Goal: Task Accomplishment & Management: Complete application form

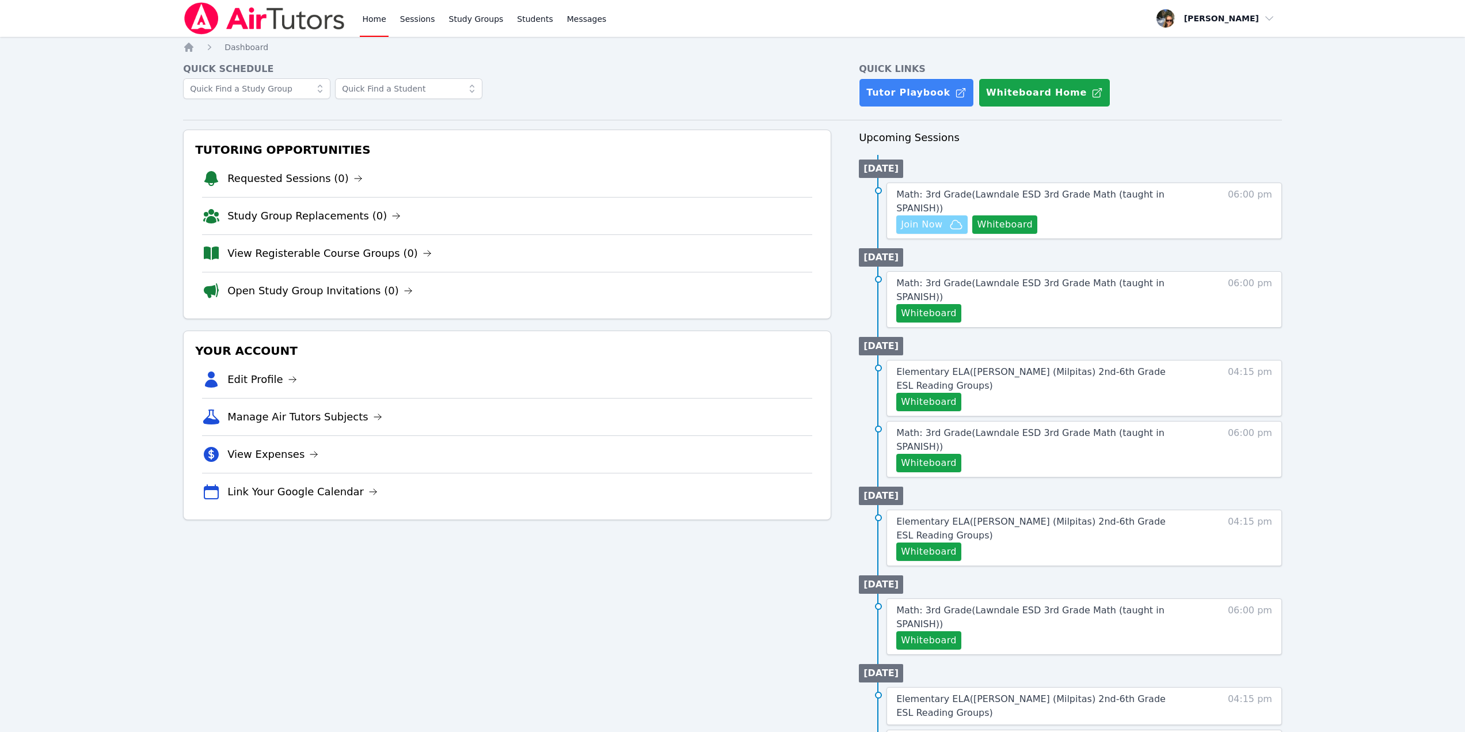
click at [932, 218] on span "Join Now" at bounding box center [921, 225] width 41 height 14
click at [914, 218] on span "Join Now" at bounding box center [921, 225] width 41 height 14
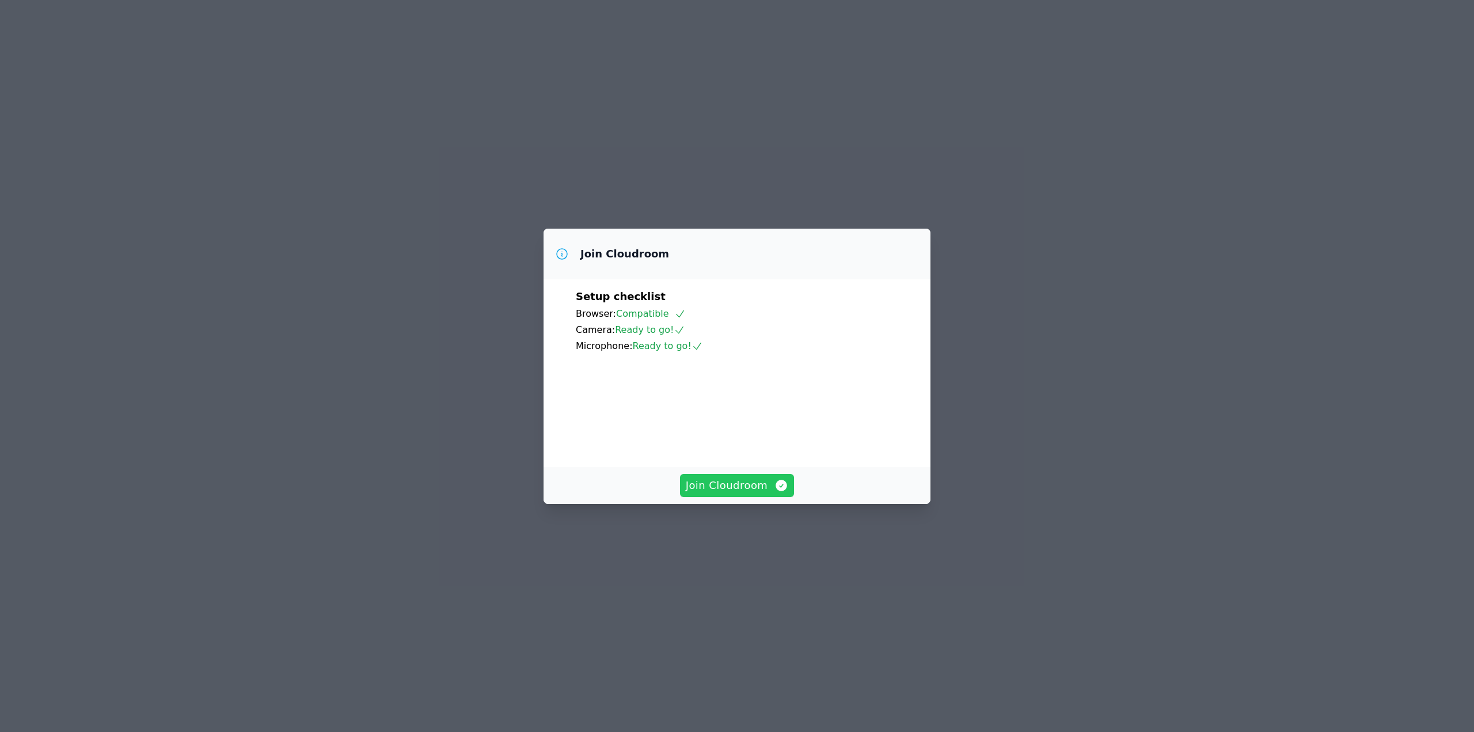
click at [745, 493] on span "Join Cloudroom" at bounding box center [737, 485] width 103 height 16
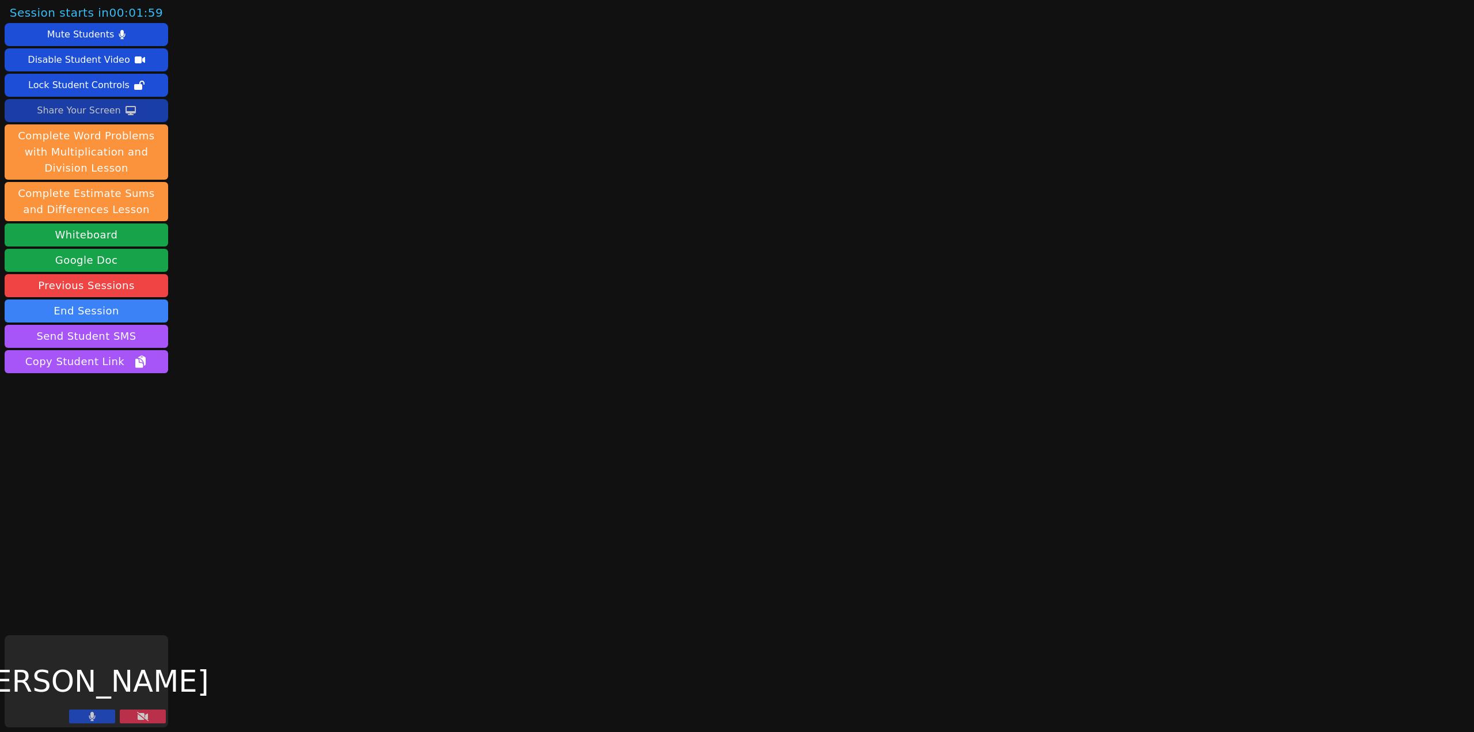
click at [94, 110] on div "Share Your Screen" at bounding box center [79, 110] width 84 height 18
click at [155, 719] on button at bounding box center [143, 716] width 46 height 14
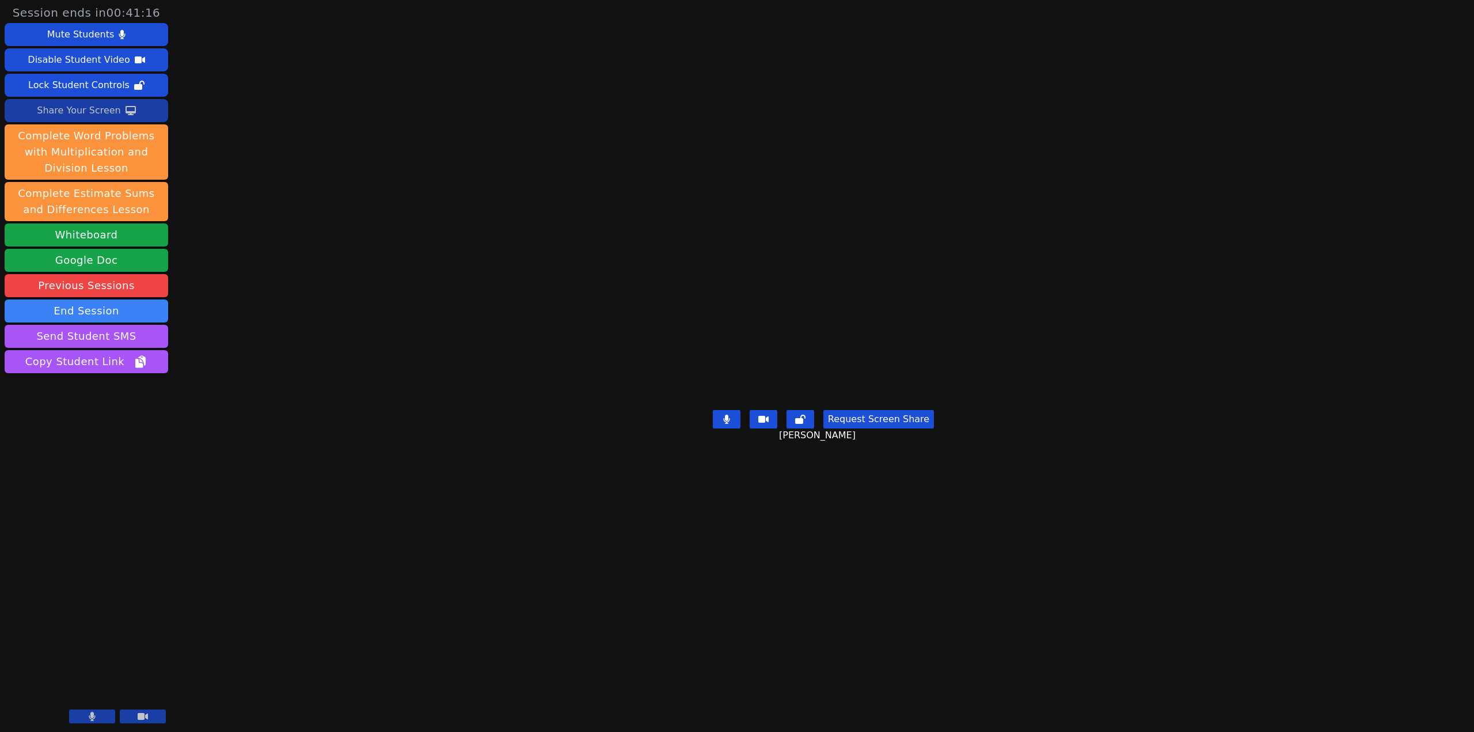
click at [764, 422] on icon at bounding box center [763, 419] width 10 height 7
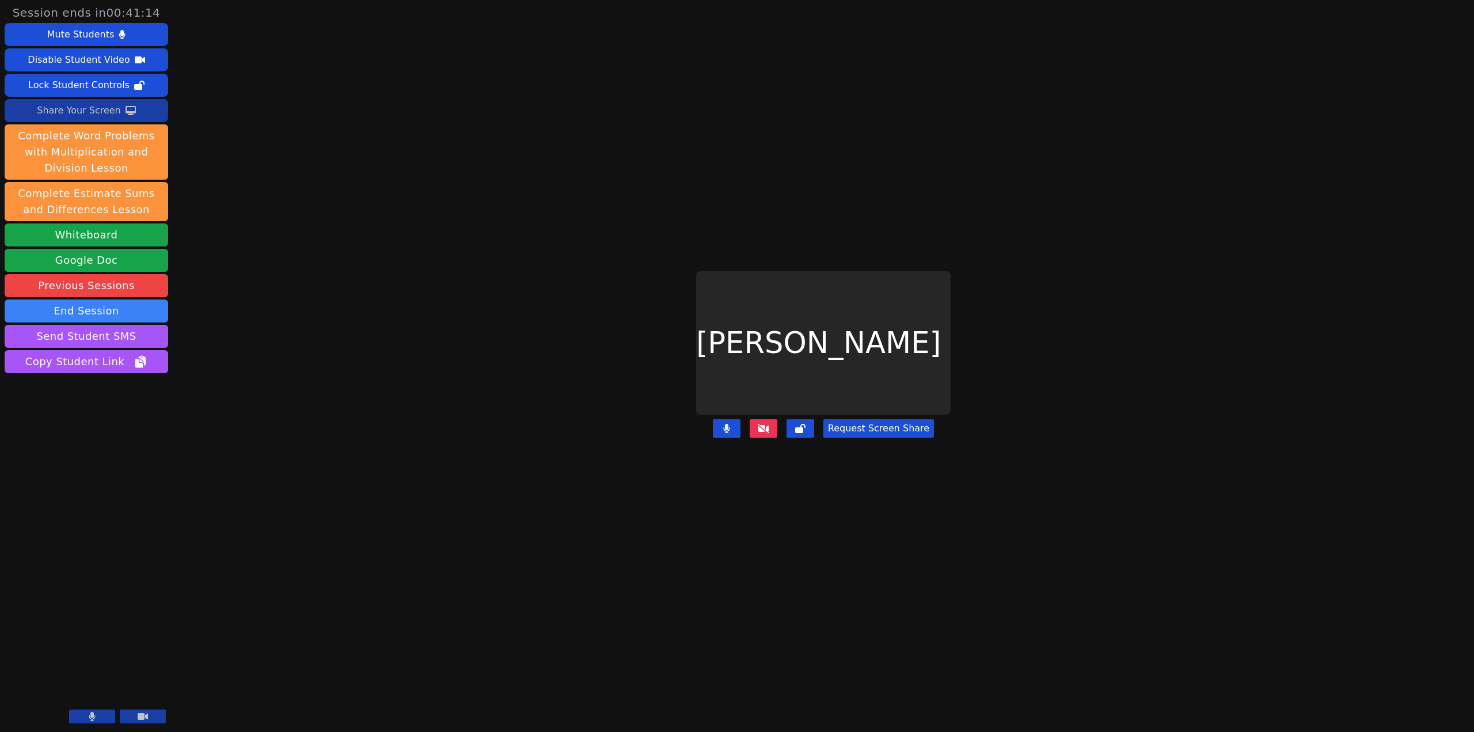
click at [763, 433] on icon at bounding box center [763, 428] width 12 height 9
click at [769, 433] on icon at bounding box center [763, 428] width 12 height 9
click at [865, 432] on button "Request Screen Share" at bounding box center [878, 428] width 111 height 18
click at [767, 433] on icon at bounding box center [763, 428] width 12 height 9
click at [765, 437] on button at bounding box center [763, 428] width 28 height 18
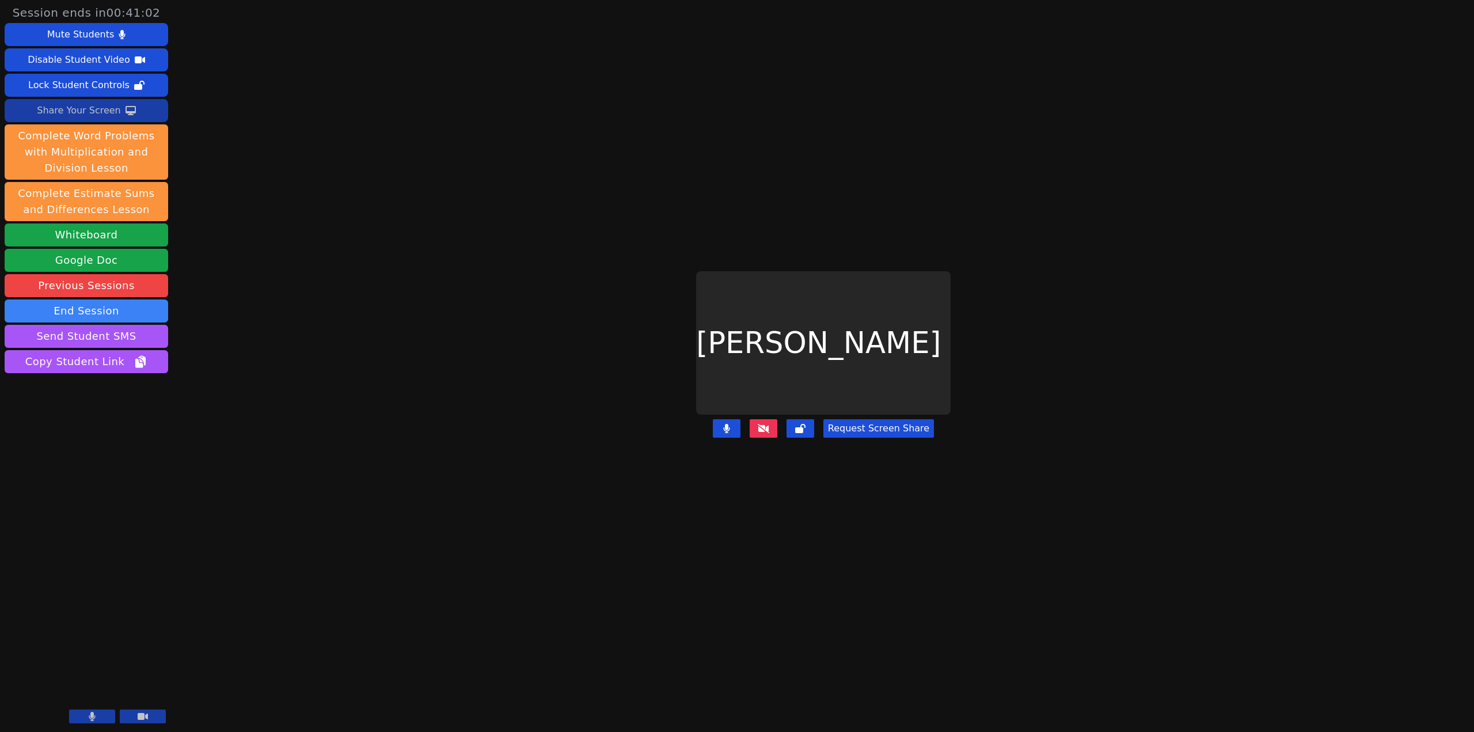
click at [763, 433] on icon at bounding box center [763, 428] width 12 height 9
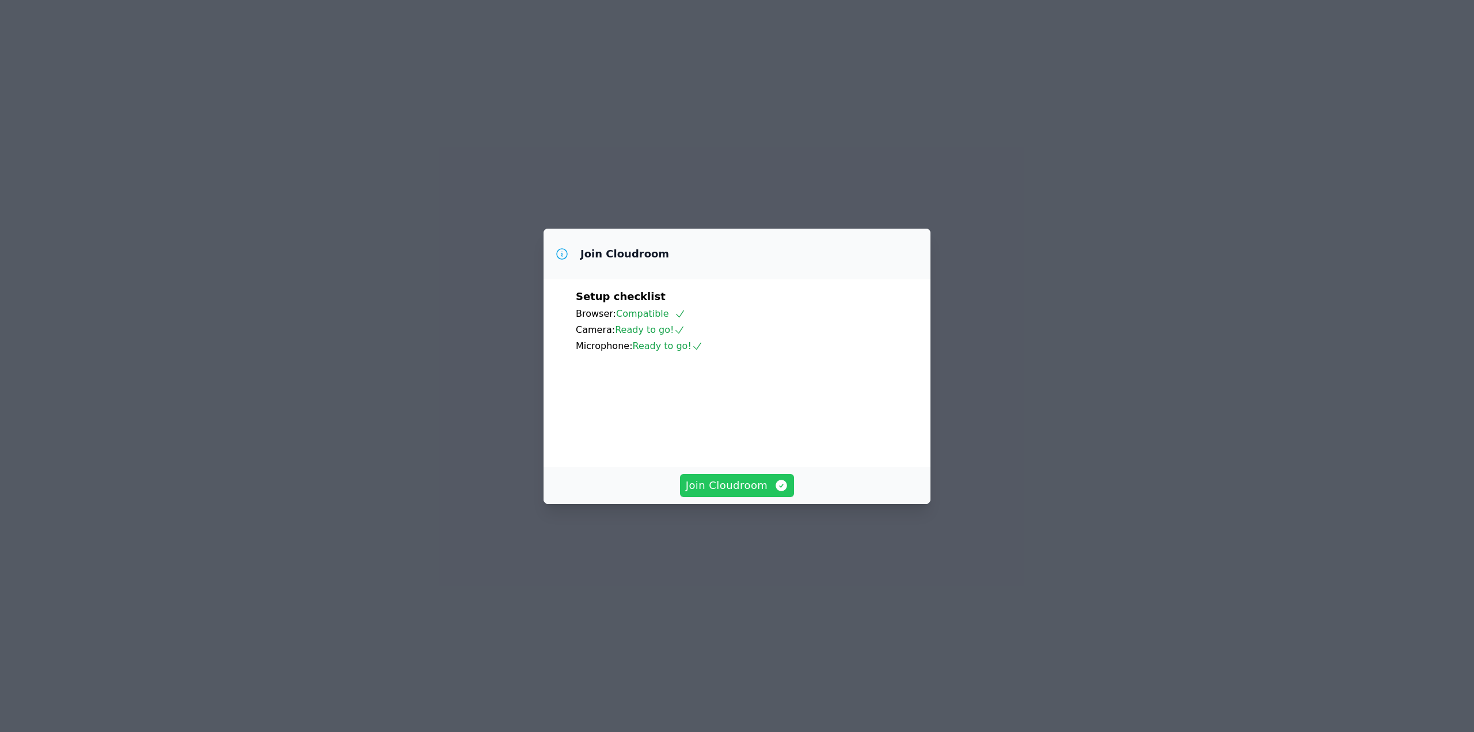
click at [751, 493] on span "Join Cloudroom" at bounding box center [737, 485] width 103 height 16
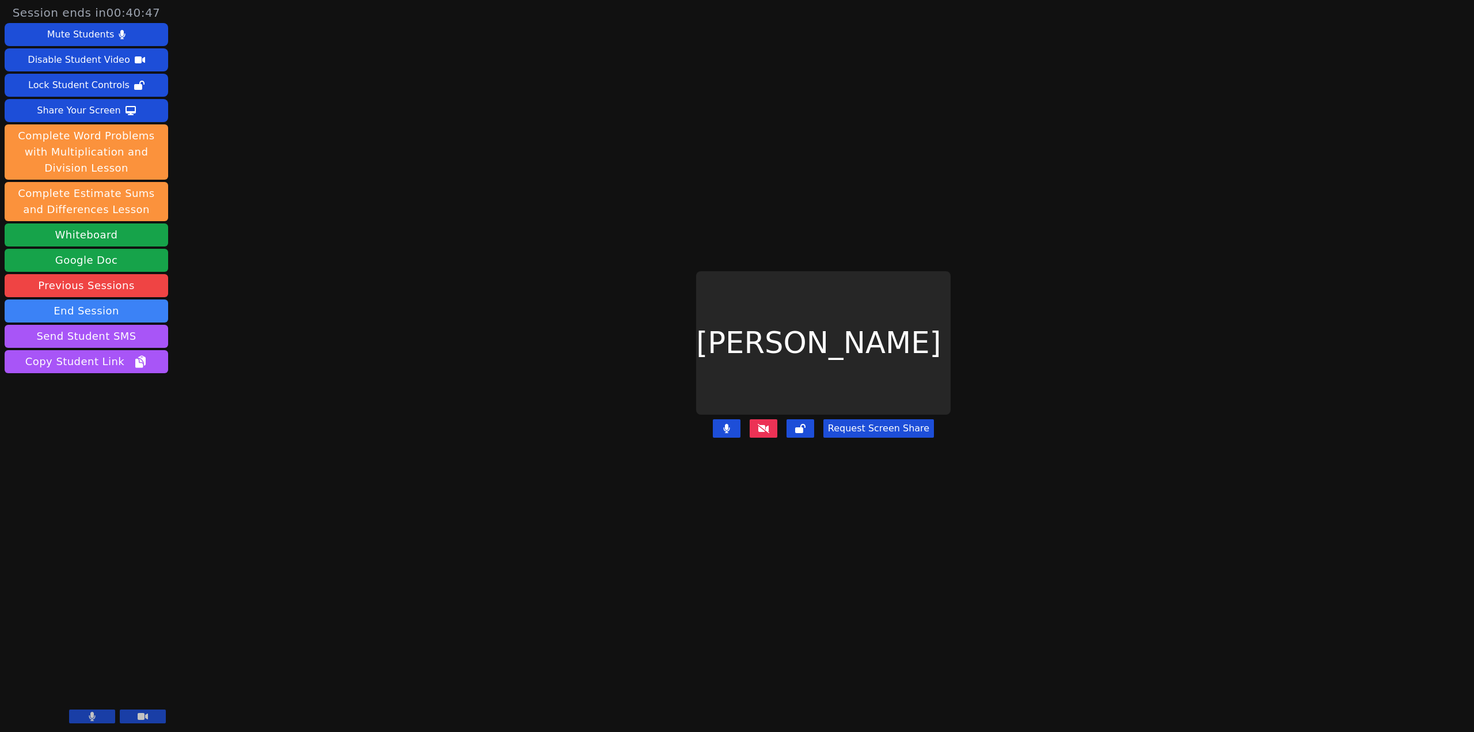
click at [760, 432] on icon at bounding box center [763, 428] width 12 height 9
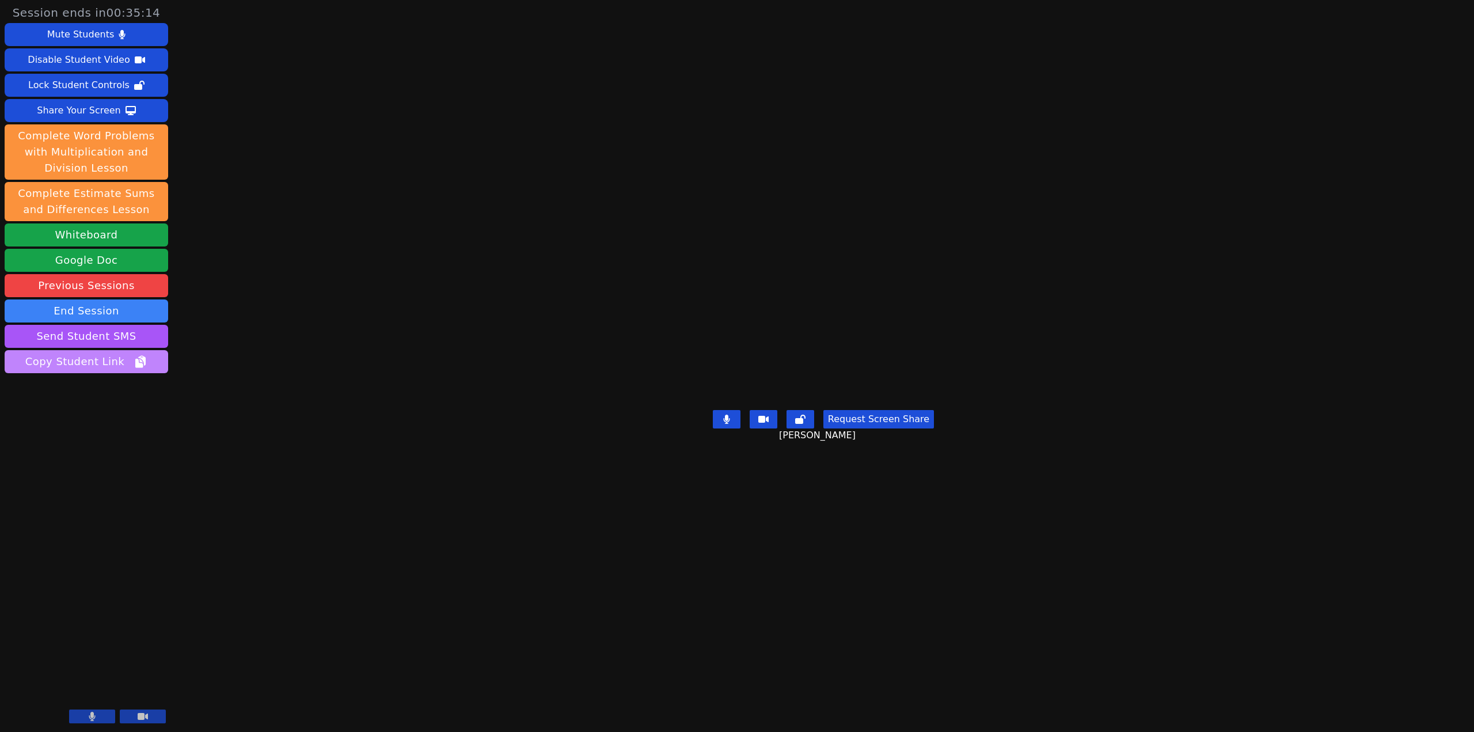
click at [96, 366] on span "Copy Student Link" at bounding box center [86, 361] width 122 height 16
click at [96, 366] on span "Link copied!" at bounding box center [85, 361] width 89 height 16
click at [115, 338] on button "Send Student SMS" at bounding box center [86, 336] width 163 height 23
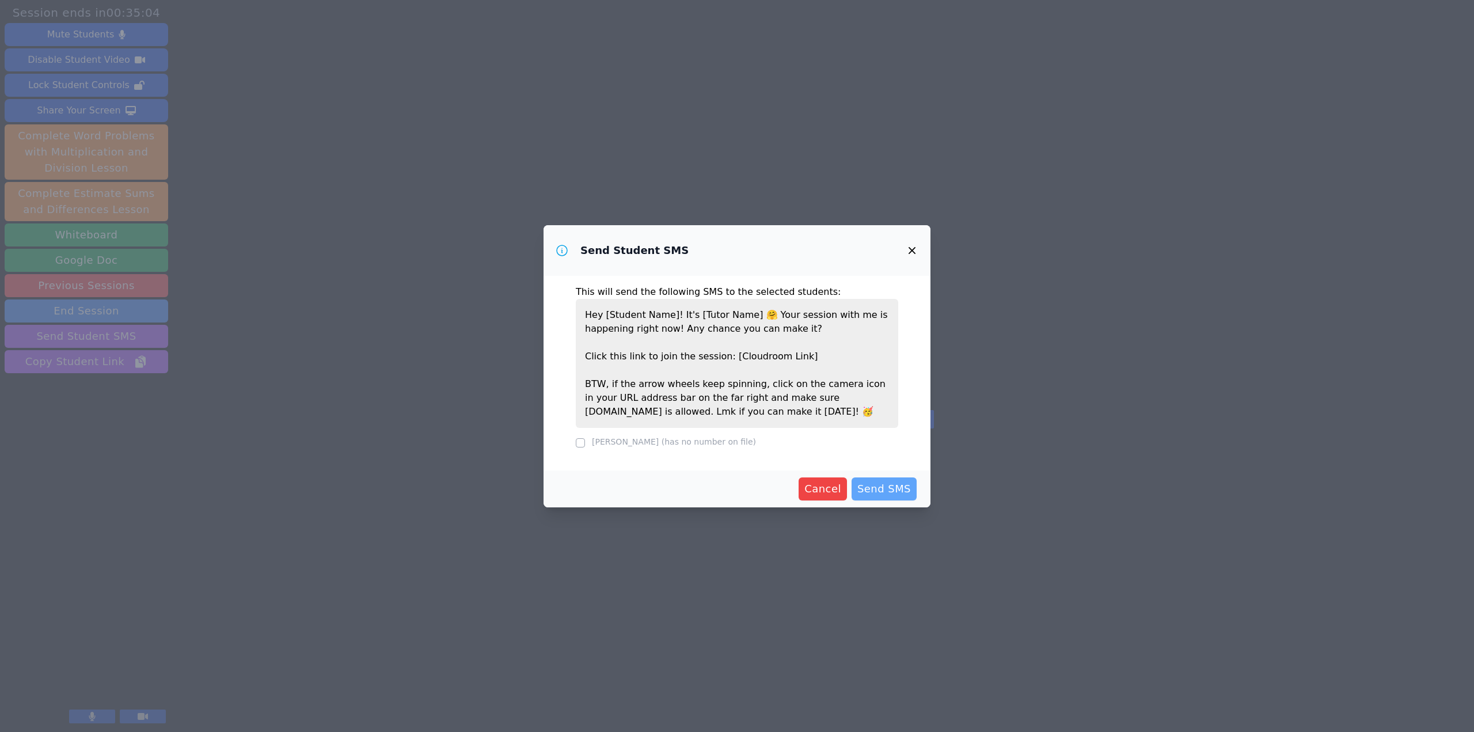
click at [892, 489] on span "Send SMS" at bounding box center [884, 489] width 54 height 16
click at [911, 250] on icon "button" at bounding box center [911, 250] width 7 height 7
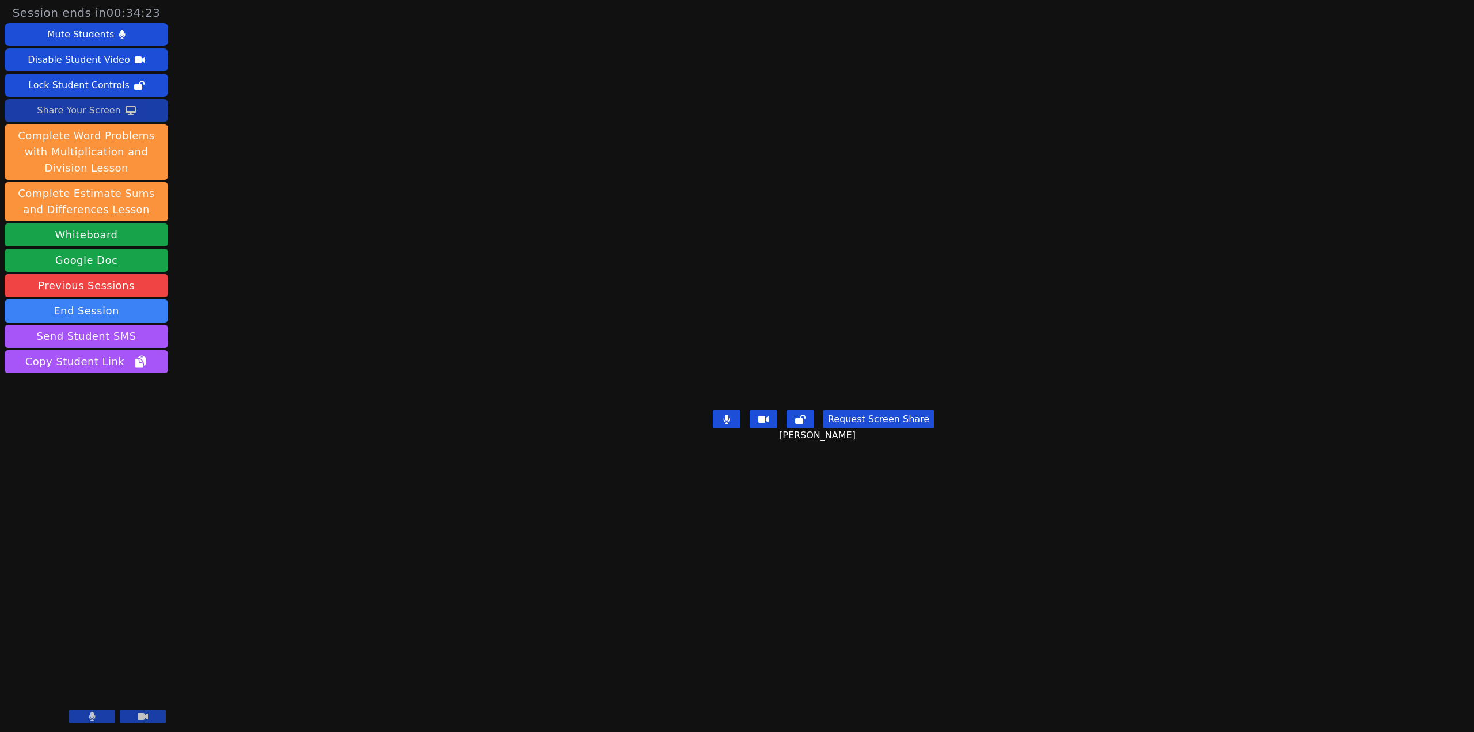
click at [106, 109] on div "Share Your Screen" at bounding box center [79, 110] width 84 height 18
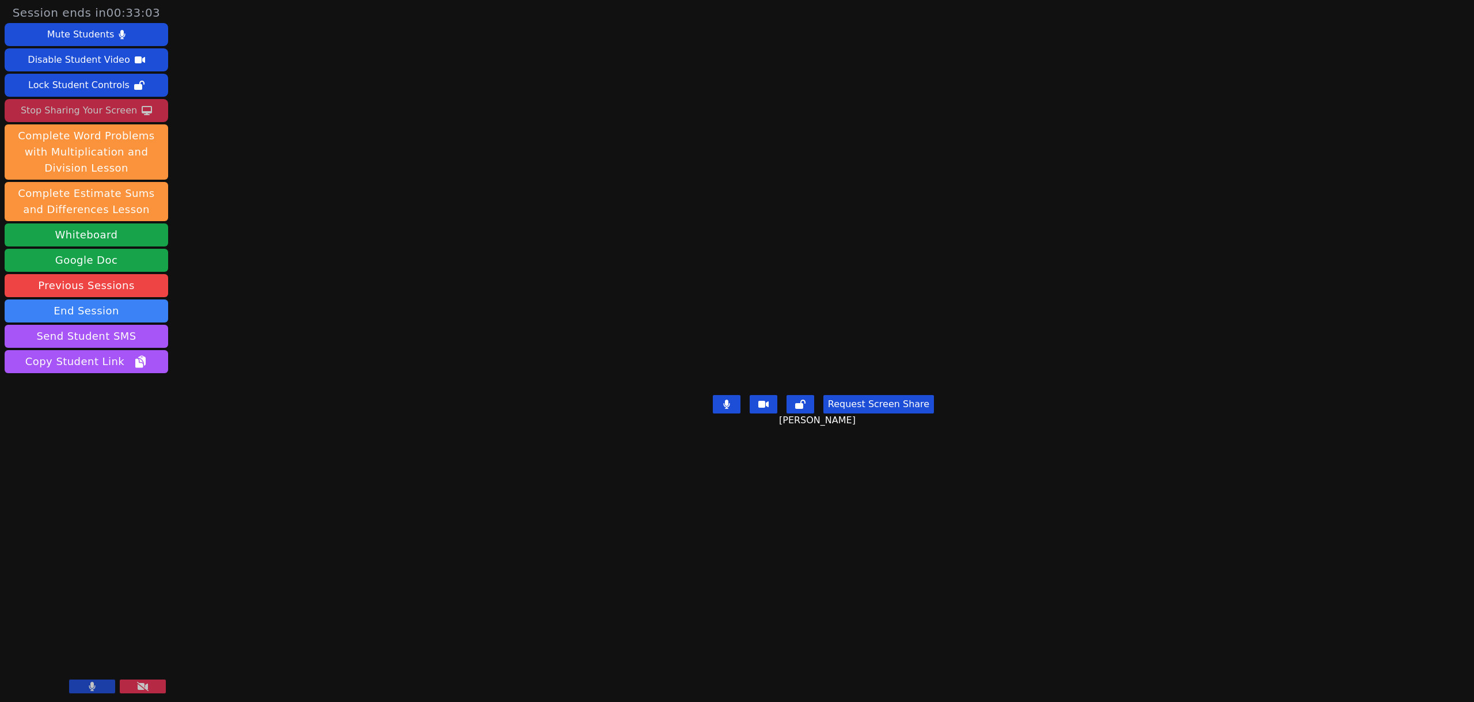
click at [86, 106] on div "Stop Sharing Your Screen" at bounding box center [79, 110] width 116 height 18
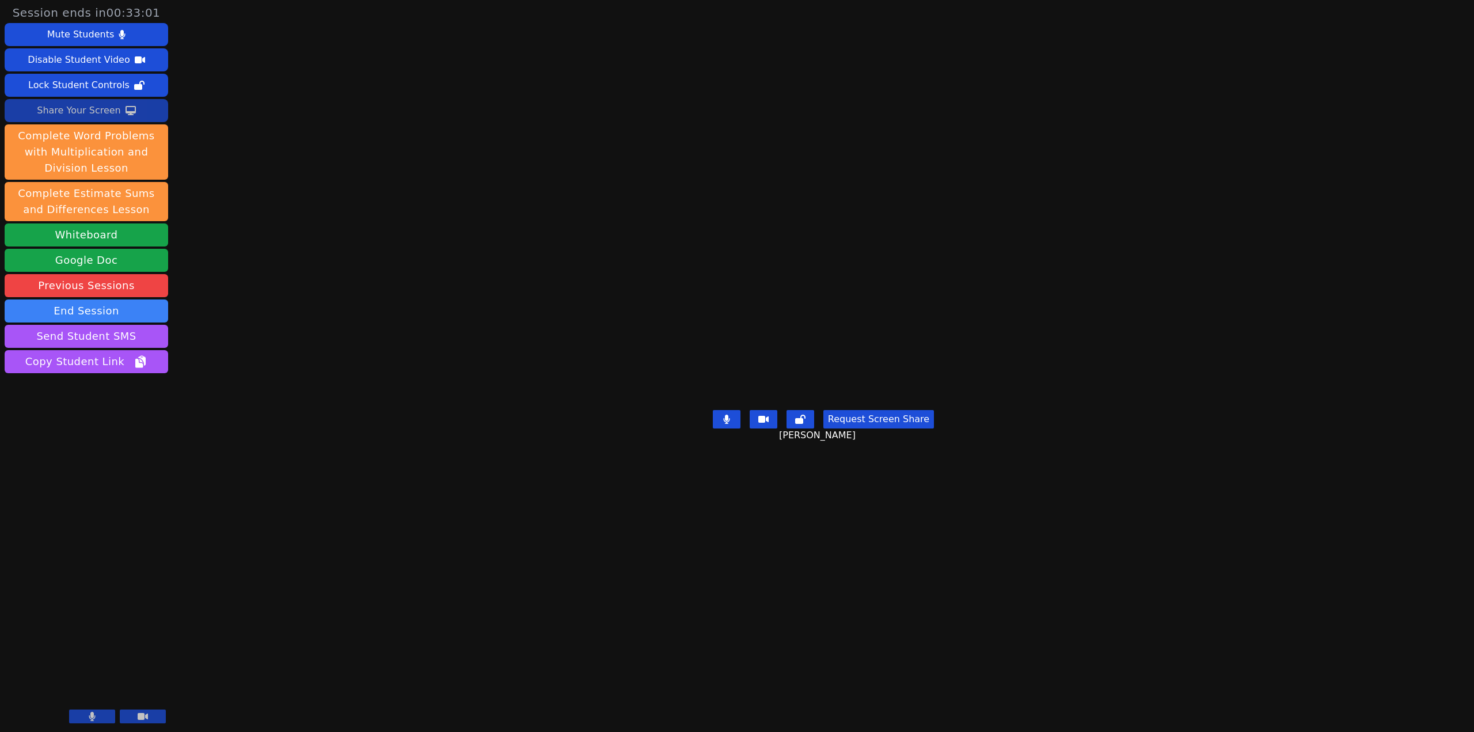
click at [79, 109] on div "Share Your Screen" at bounding box center [79, 110] width 84 height 18
click at [111, 115] on div "Share Your Screen" at bounding box center [79, 110] width 84 height 18
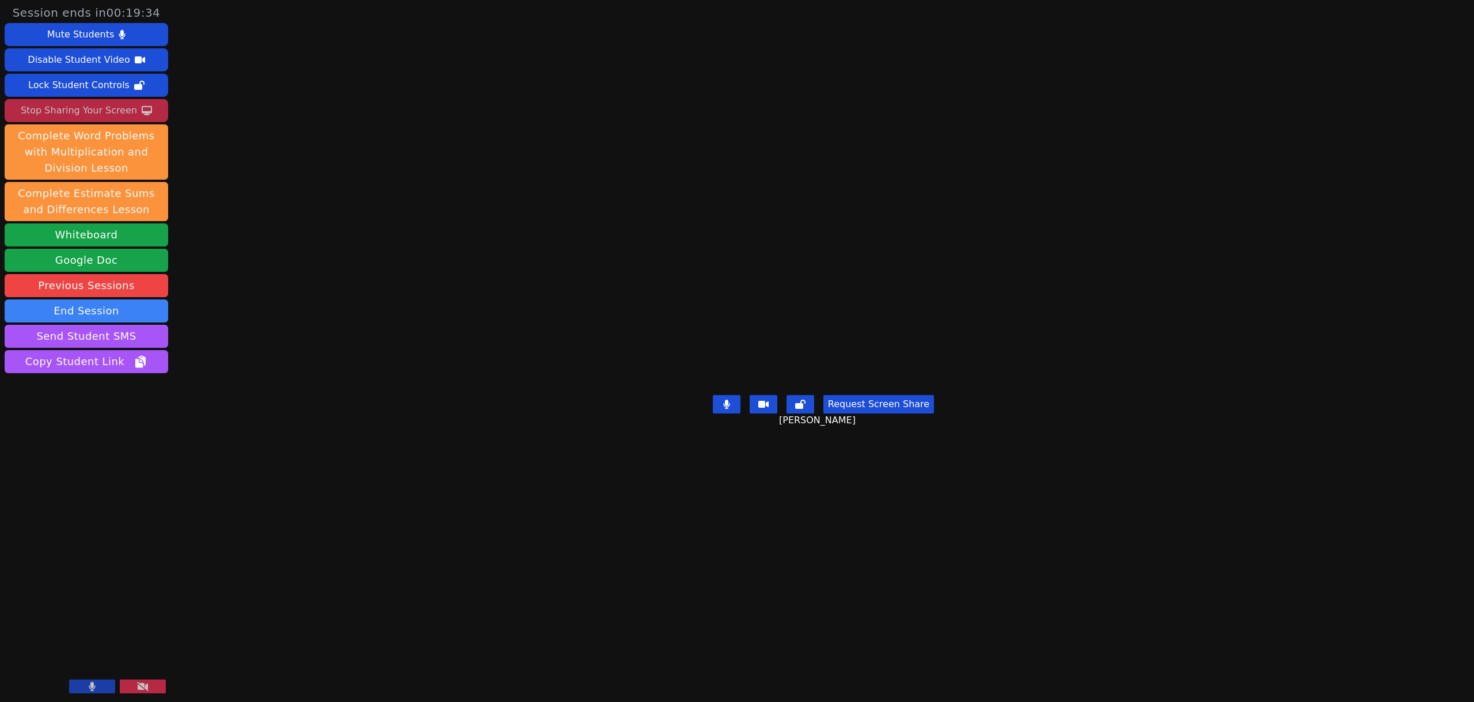
click at [72, 688] on button at bounding box center [92, 686] width 46 height 14
click at [85, 688] on button at bounding box center [92, 686] width 46 height 14
click at [101, 106] on div "Stop Sharing Your Screen" at bounding box center [79, 110] width 116 height 18
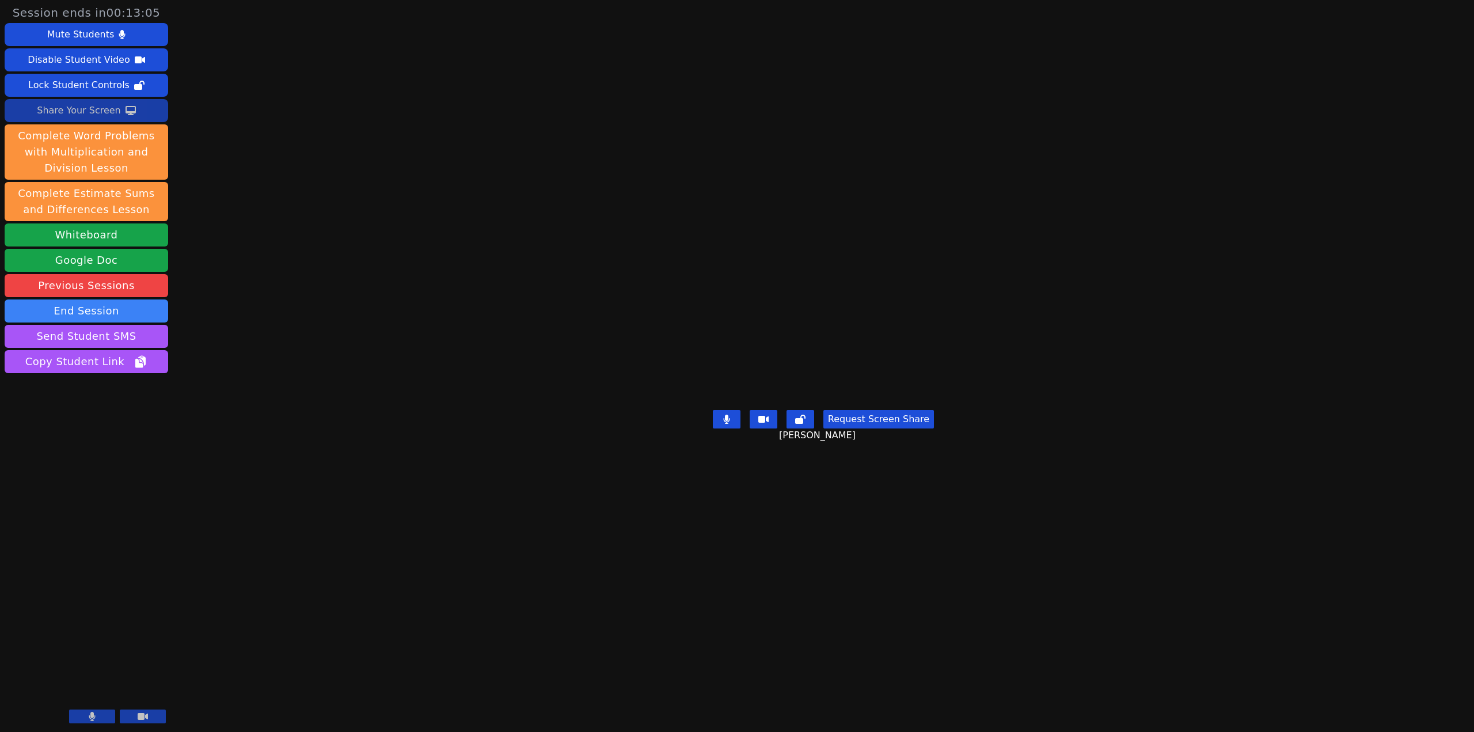
click at [83, 111] on div "Share Your Screen" at bounding box center [79, 110] width 84 height 18
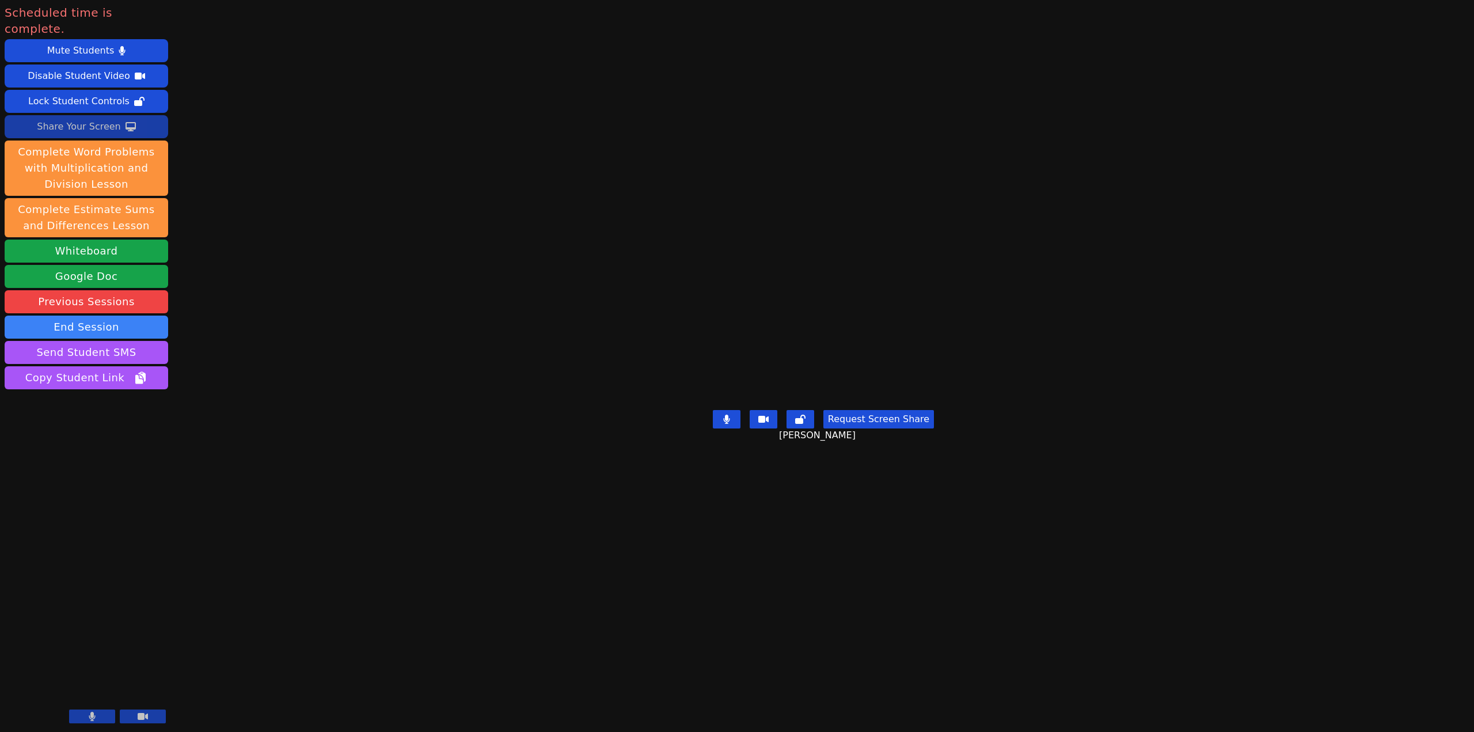
click at [152, 721] on button at bounding box center [143, 716] width 46 height 14
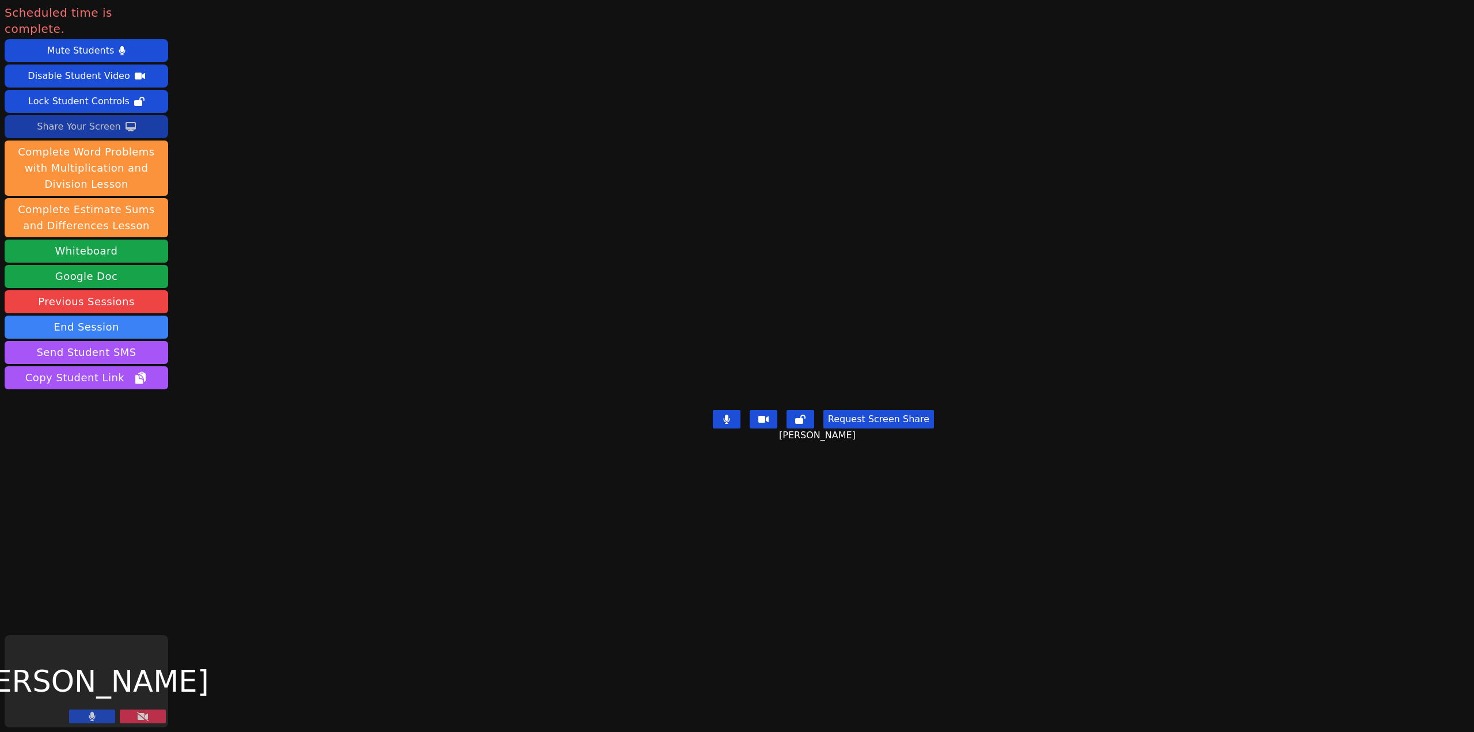
click at [155, 719] on button at bounding box center [143, 716] width 46 height 14
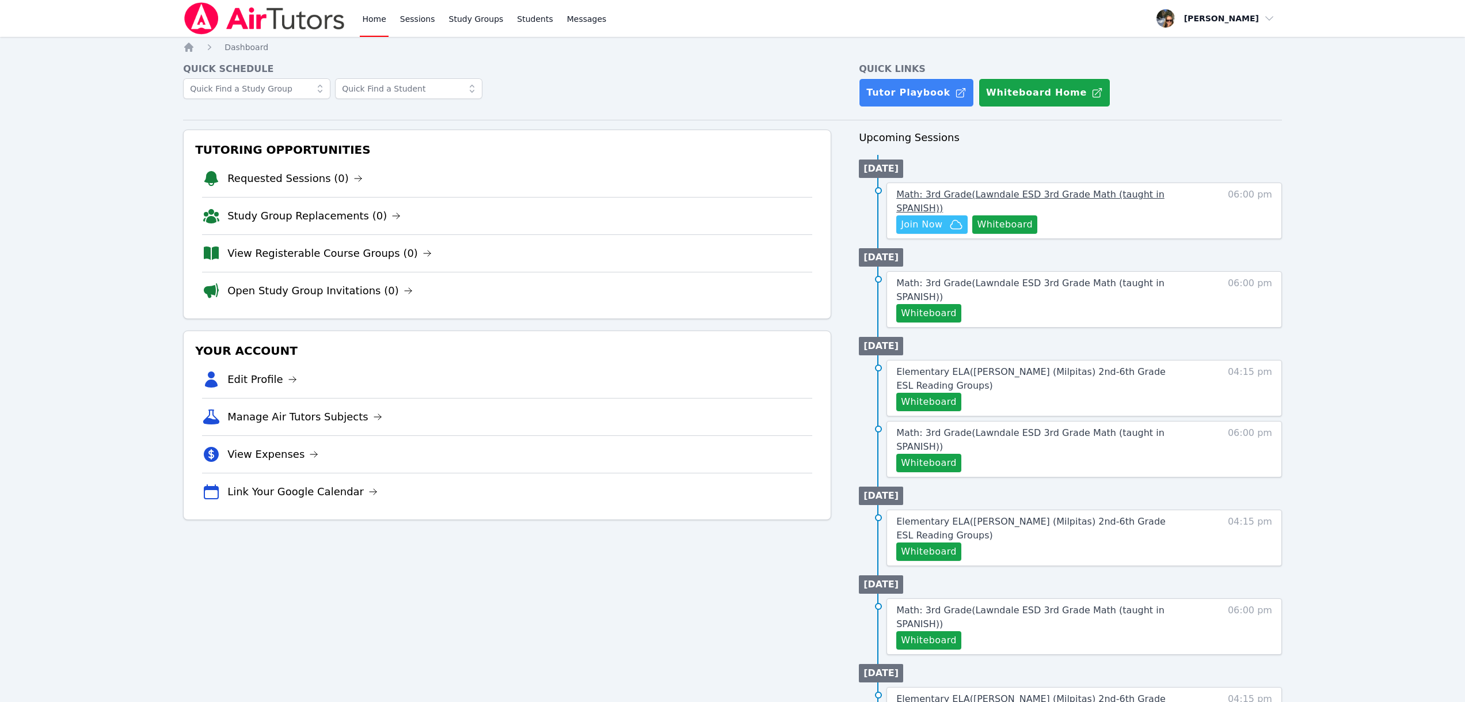
click at [1005, 198] on span "Math: 3rd Grade ( Lawndale ESD 3rd Grade Math (taught in SPANISH) )" at bounding box center [1030, 201] width 268 height 25
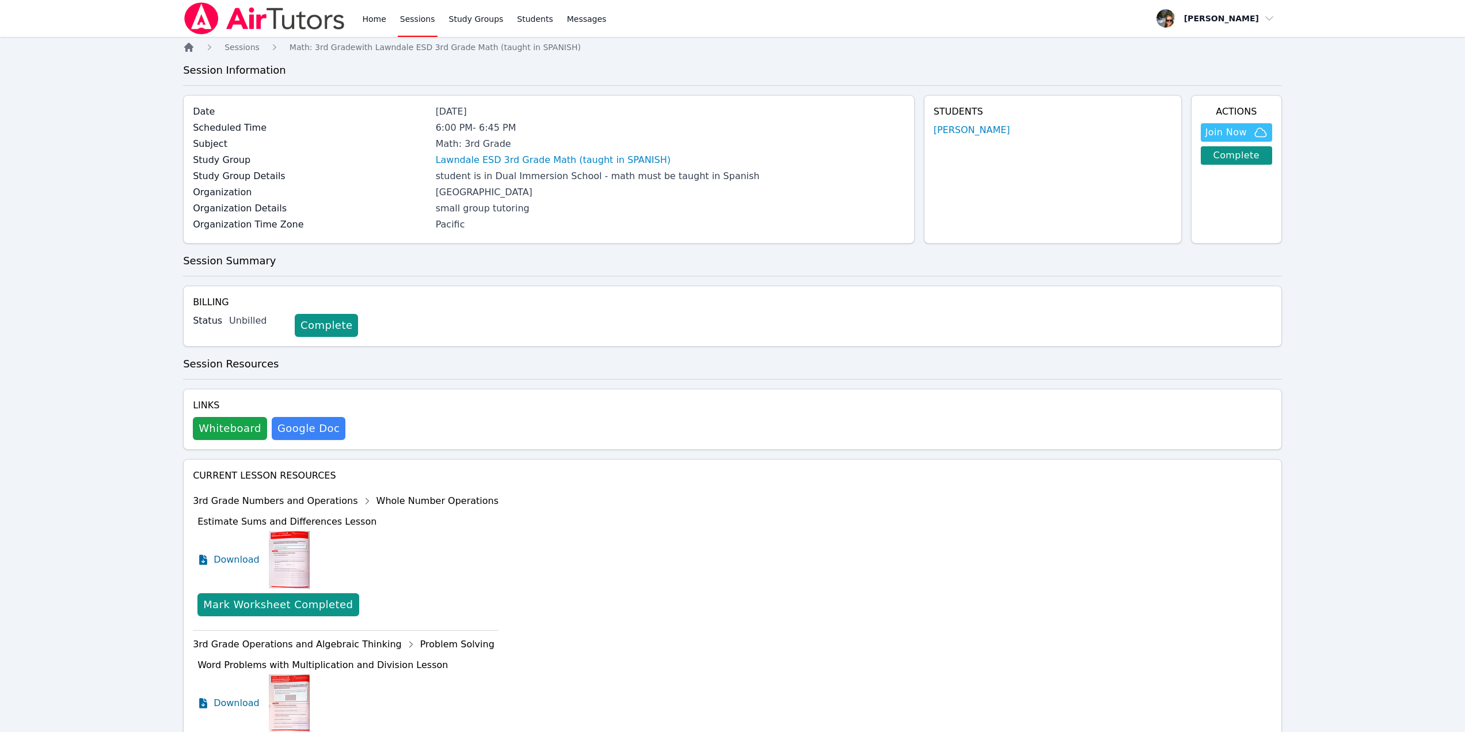
click at [189, 47] on icon "Breadcrumb" at bounding box center [188, 47] width 9 height 9
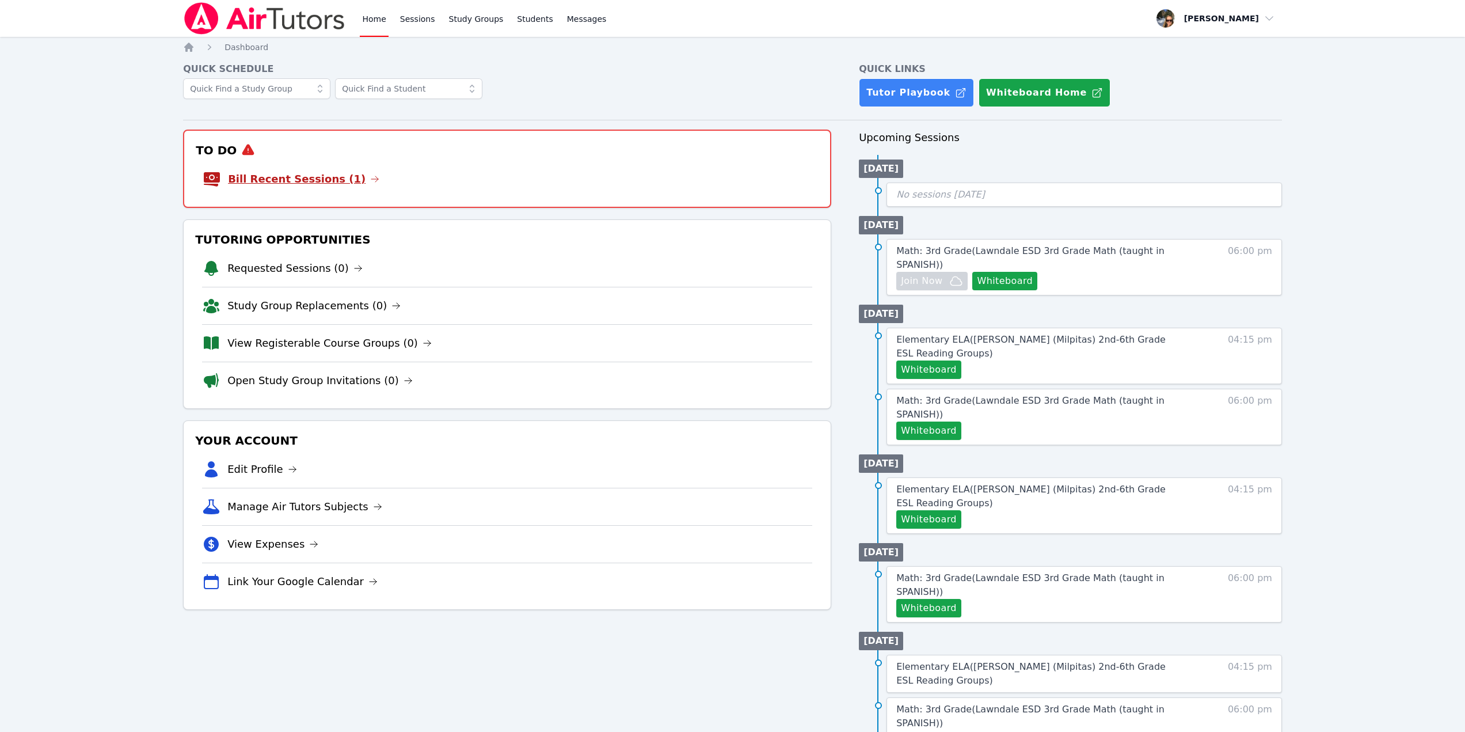
click at [308, 181] on link "Bill Recent Sessions (1)" at bounding box center [303, 179] width 151 height 16
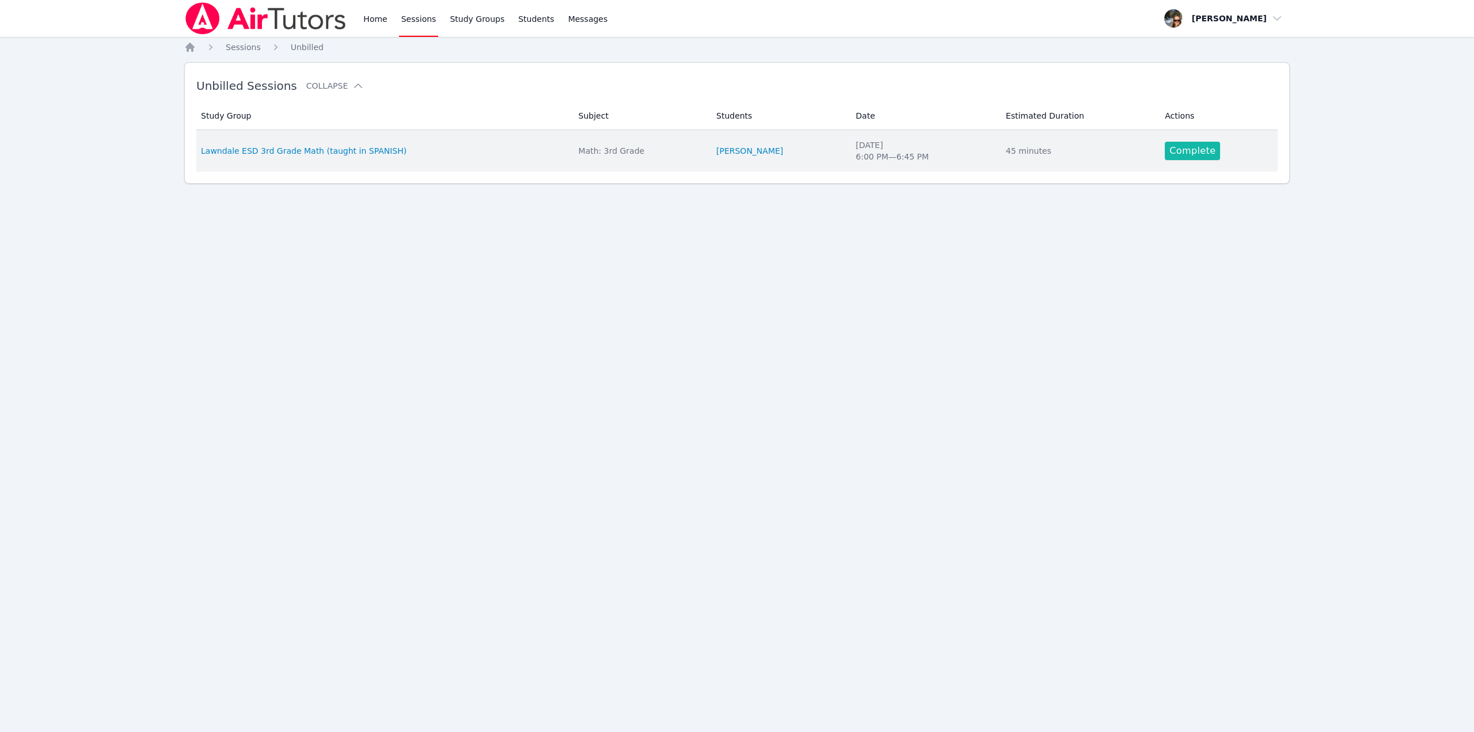
click at [1189, 147] on link "Complete" at bounding box center [1191, 151] width 55 height 18
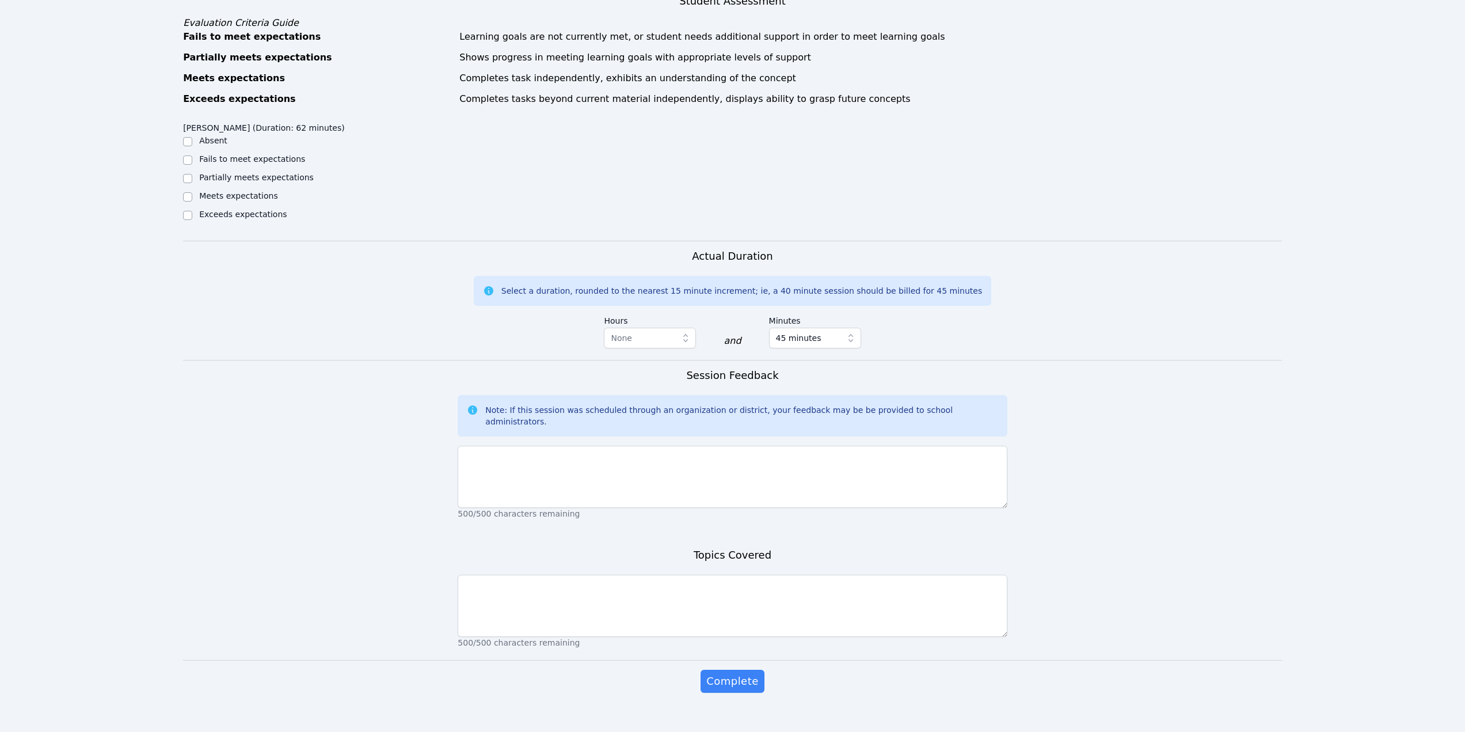
scroll to position [458, 0]
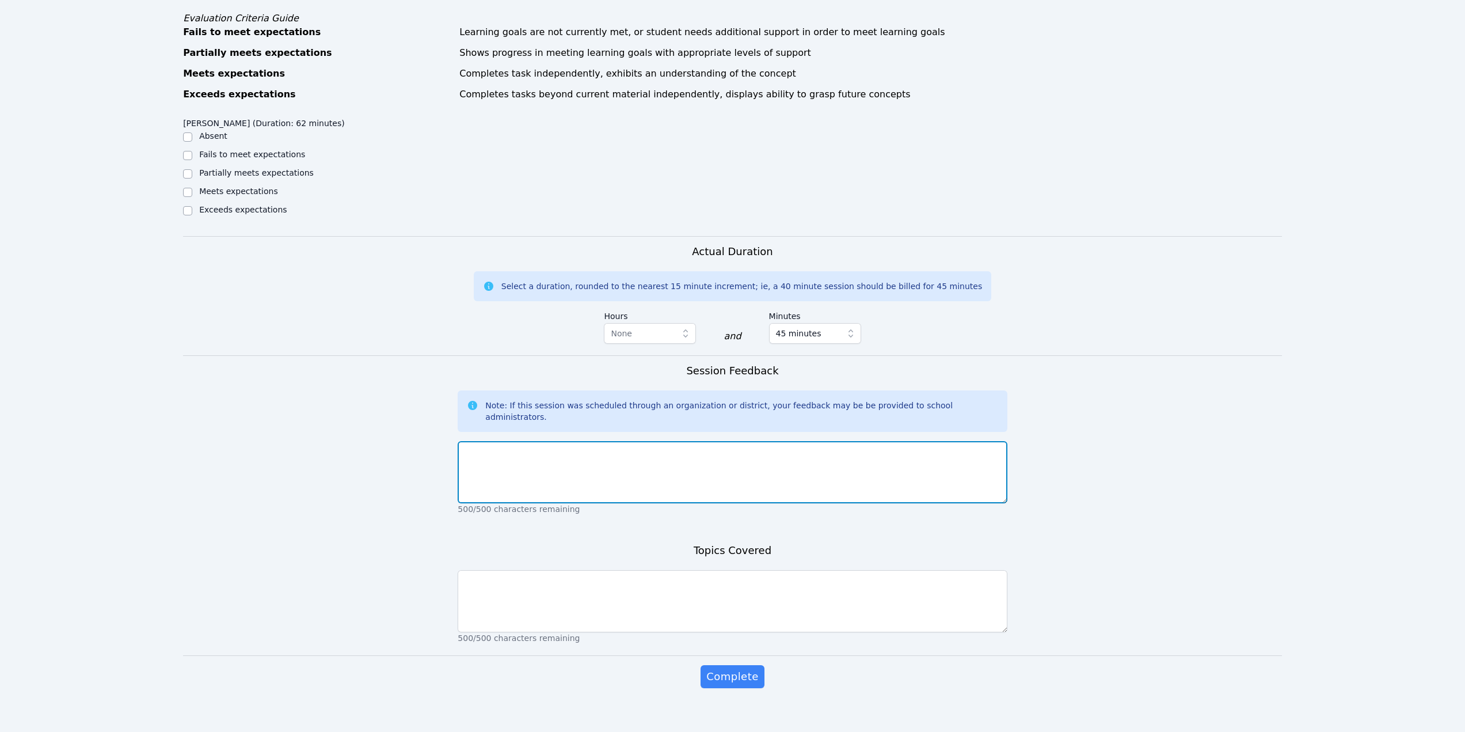
click at [667, 470] on textarea at bounding box center [732, 472] width 549 height 62
type textarea "Valerie did great today. She is building her confidence with addition problems."
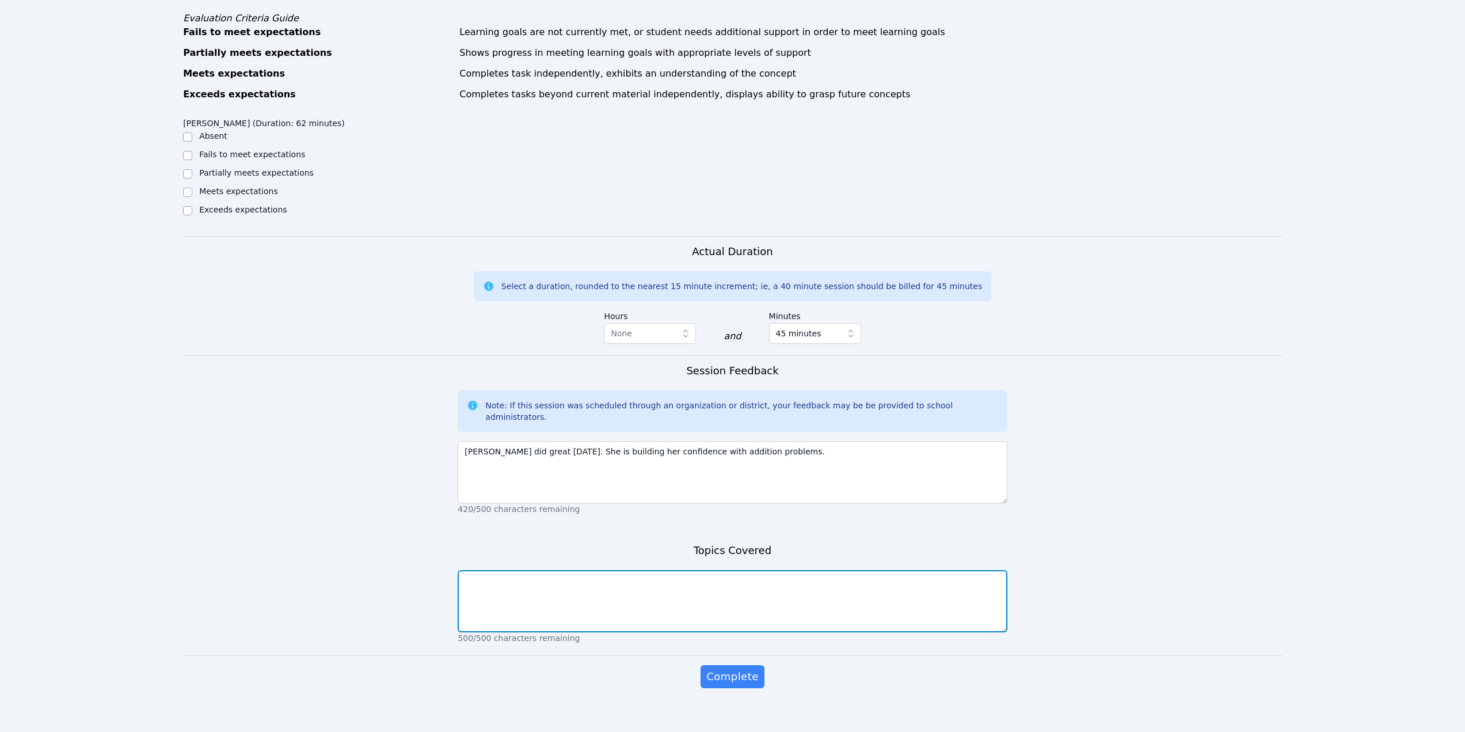
click at [634, 585] on textarea at bounding box center [732, 601] width 549 height 62
type textarea "We talked about multiplication and division. I think she might need to master a…"
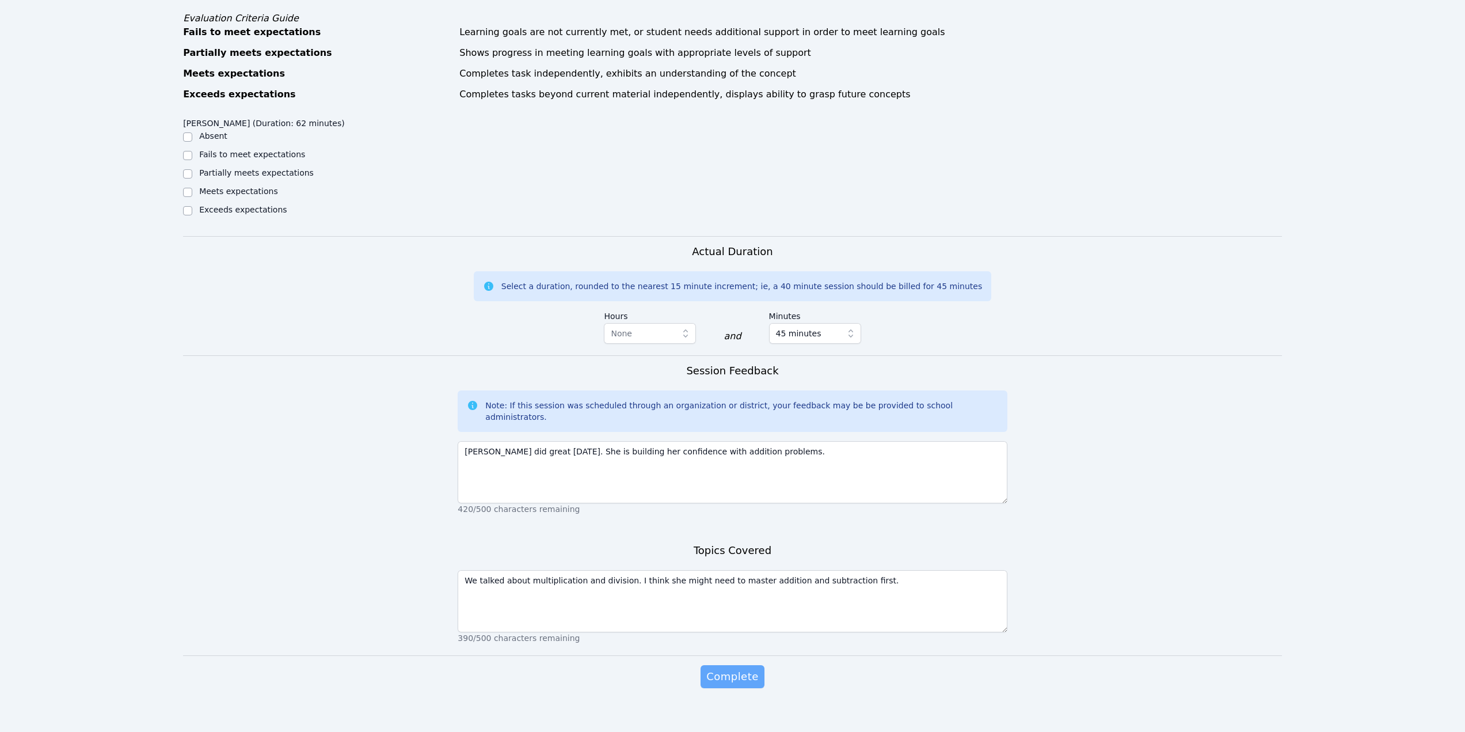
click at [732, 668] on span "Complete" at bounding box center [732, 676] width 52 height 16
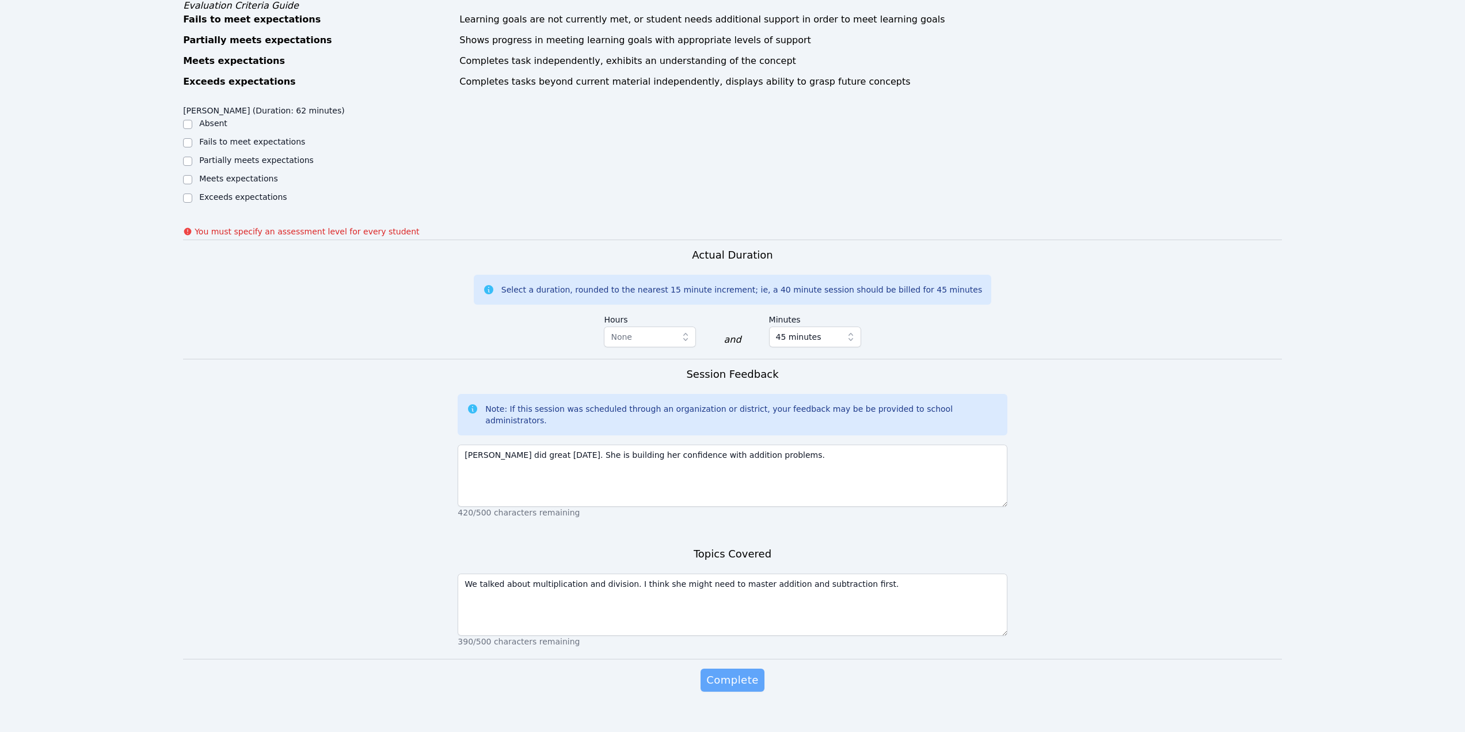
scroll to position [490, 0]
click at [188, 174] on input "Meets expectations" at bounding box center [187, 176] width 9 height 9
checkbox input "true"
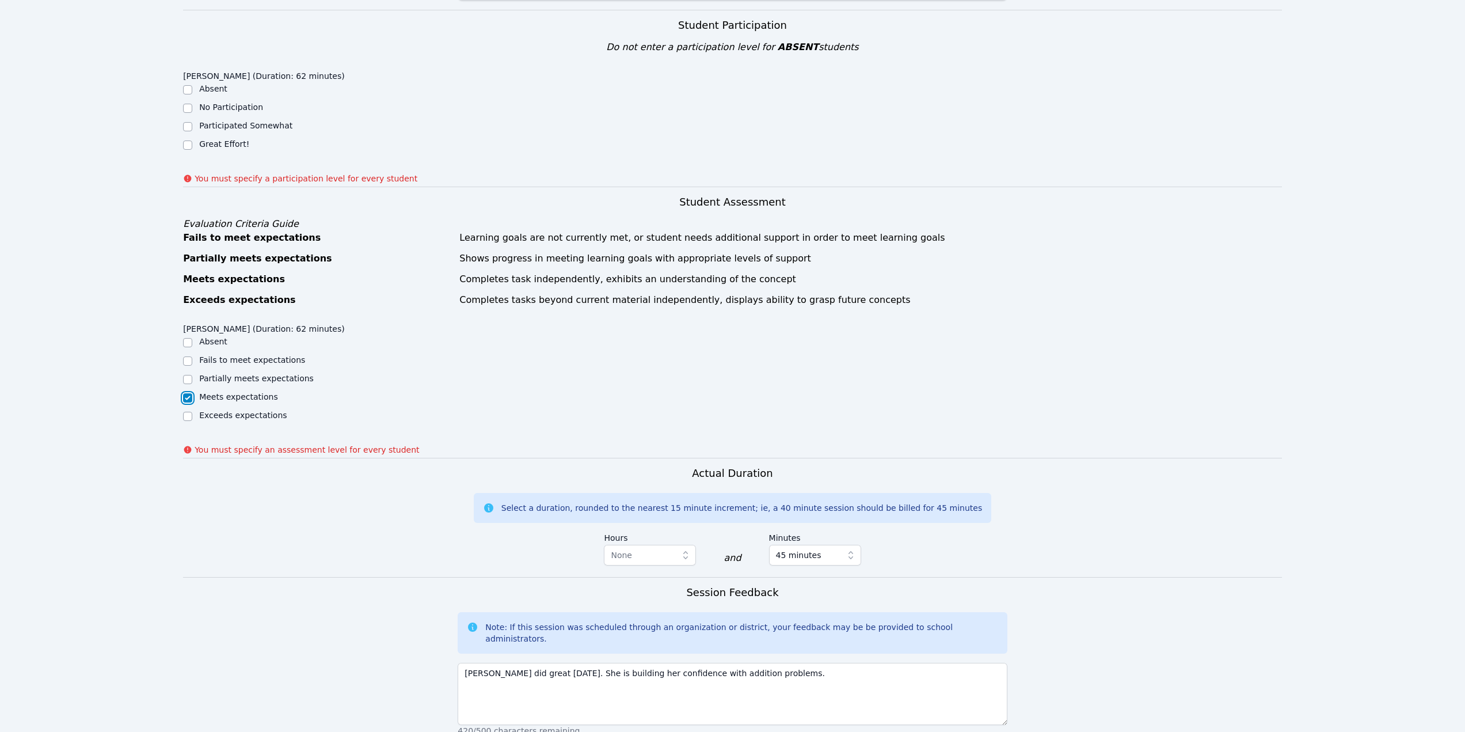
scroll to position [202, 0]
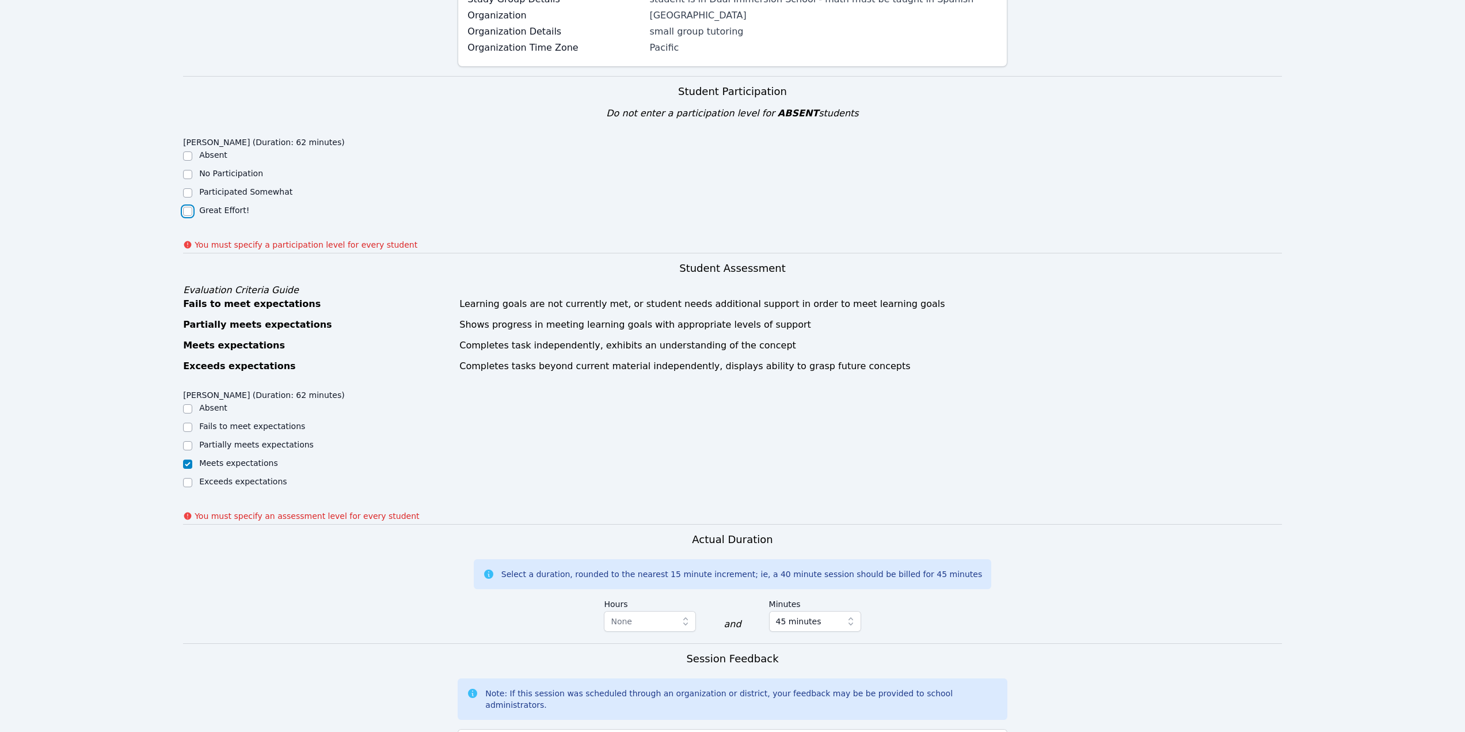
click at [188, 212] on input "Great Effort!" at bounding box center [187, 211] width 9 height 9
checkbox input "true"
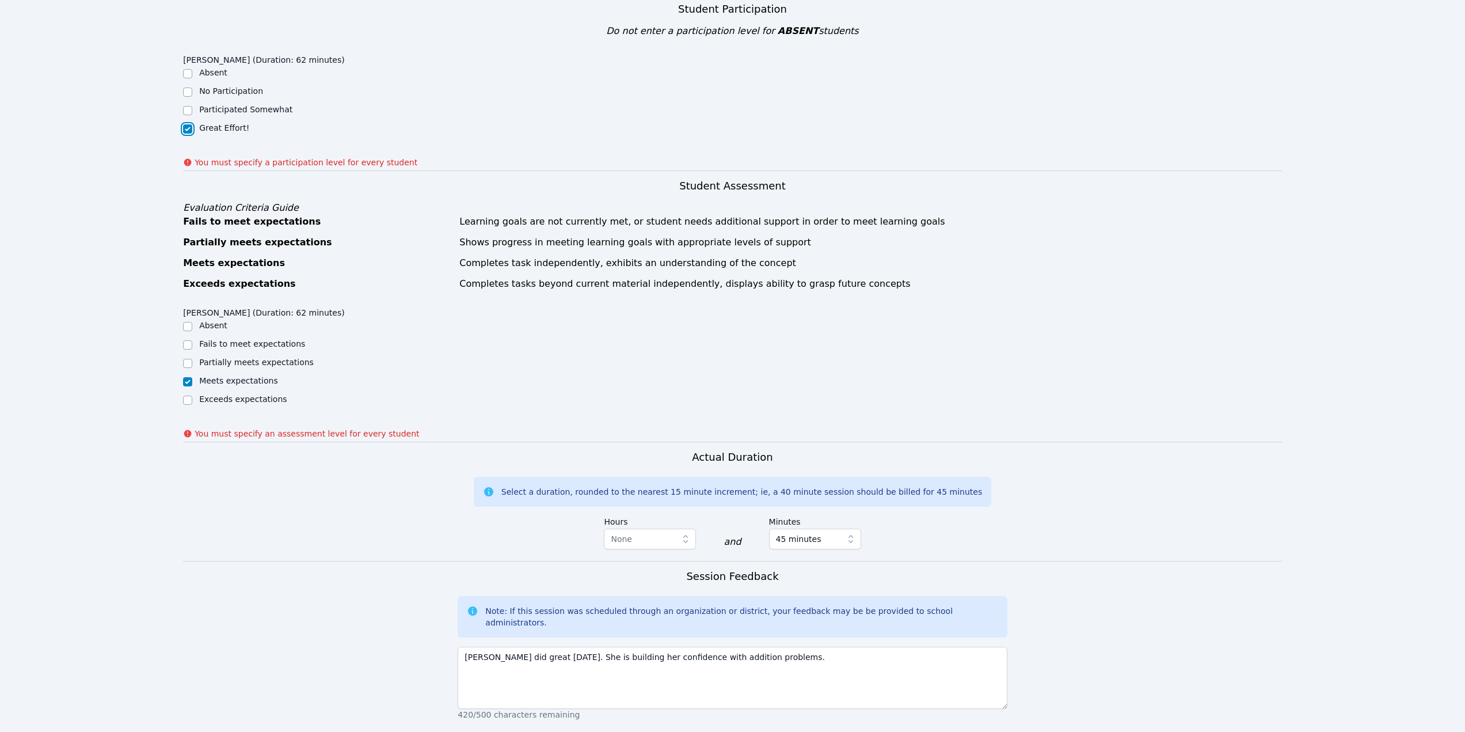
scroll to position [490, 0]
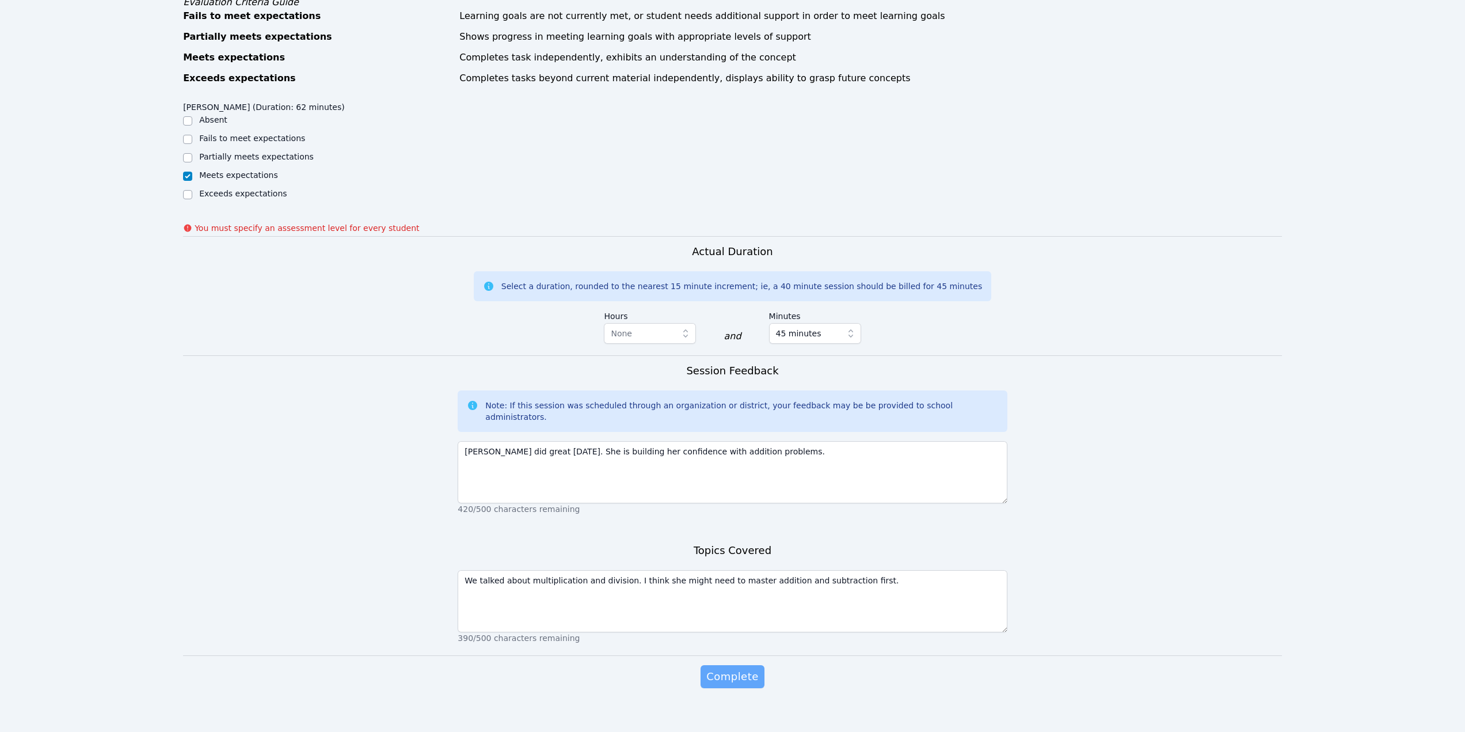
click at [724, 668] on span "Complete" at bounding box center [732, 676] width 52 height 16
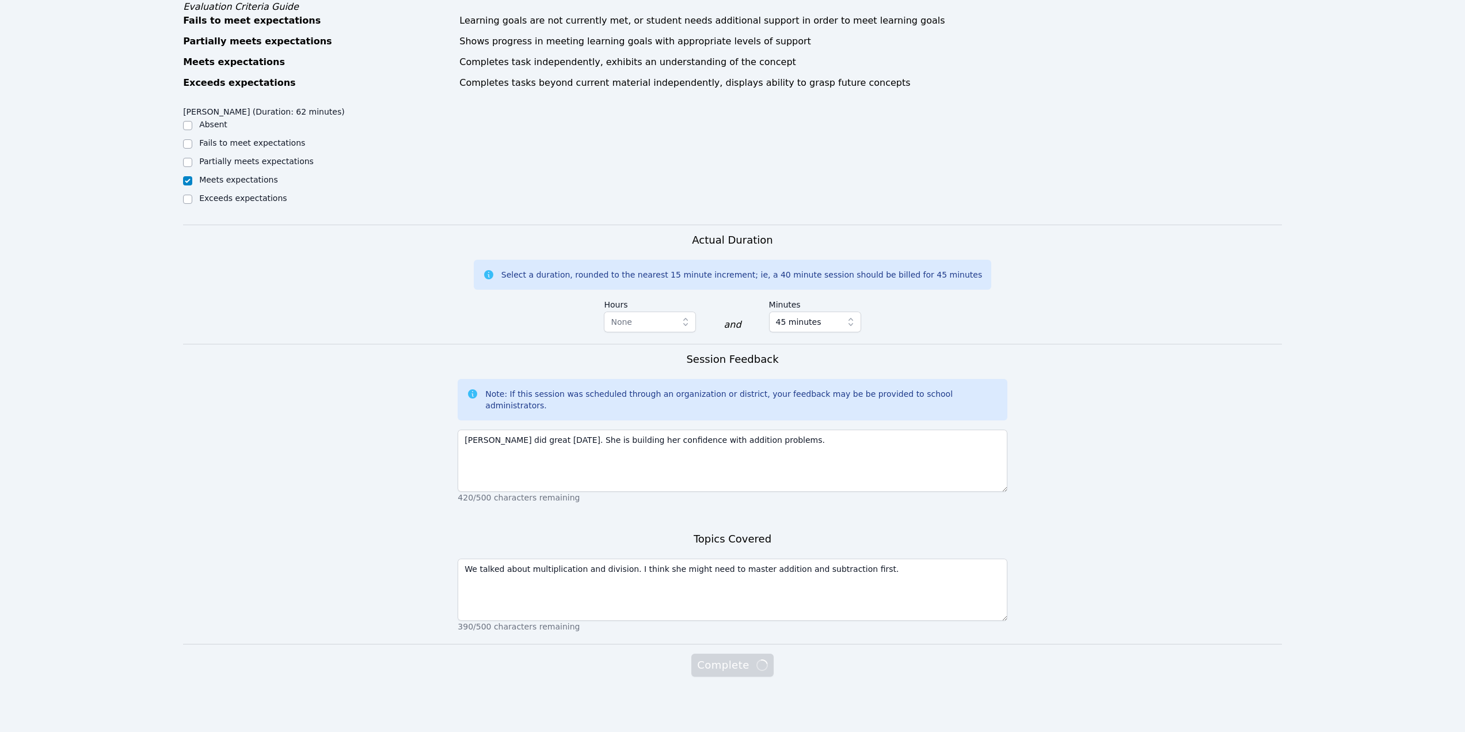
scroll to position [458, 0]
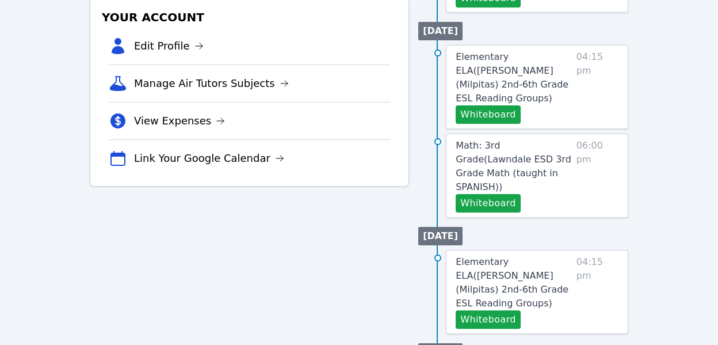
scroll to position [345, 0]
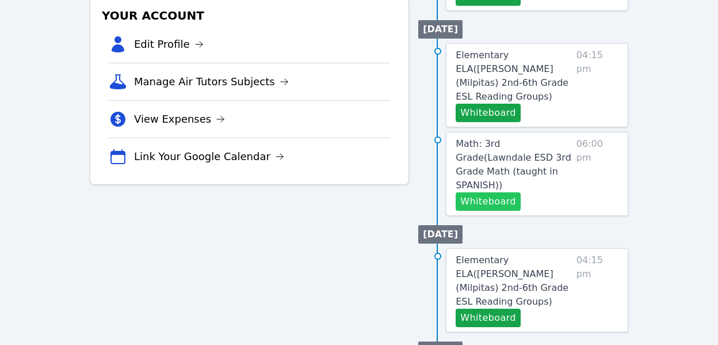
click at [492, 192] on button "Whiteboard" at bounding box center [488, 201] width 65 height 18
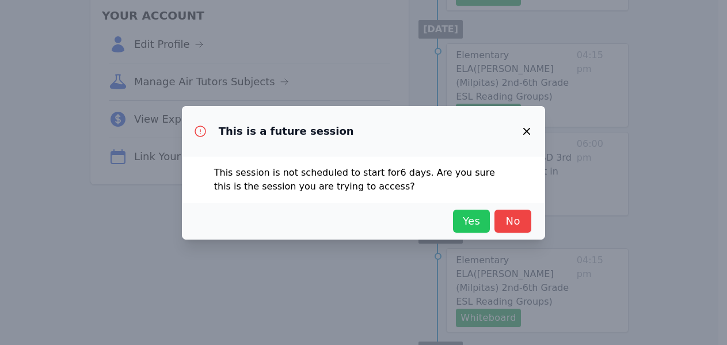
click at [464, 223] on span "Yes" at bounding box center [471, 221] width 25 height 16
